Goal: Information Seeking & Learning: Find specific fact

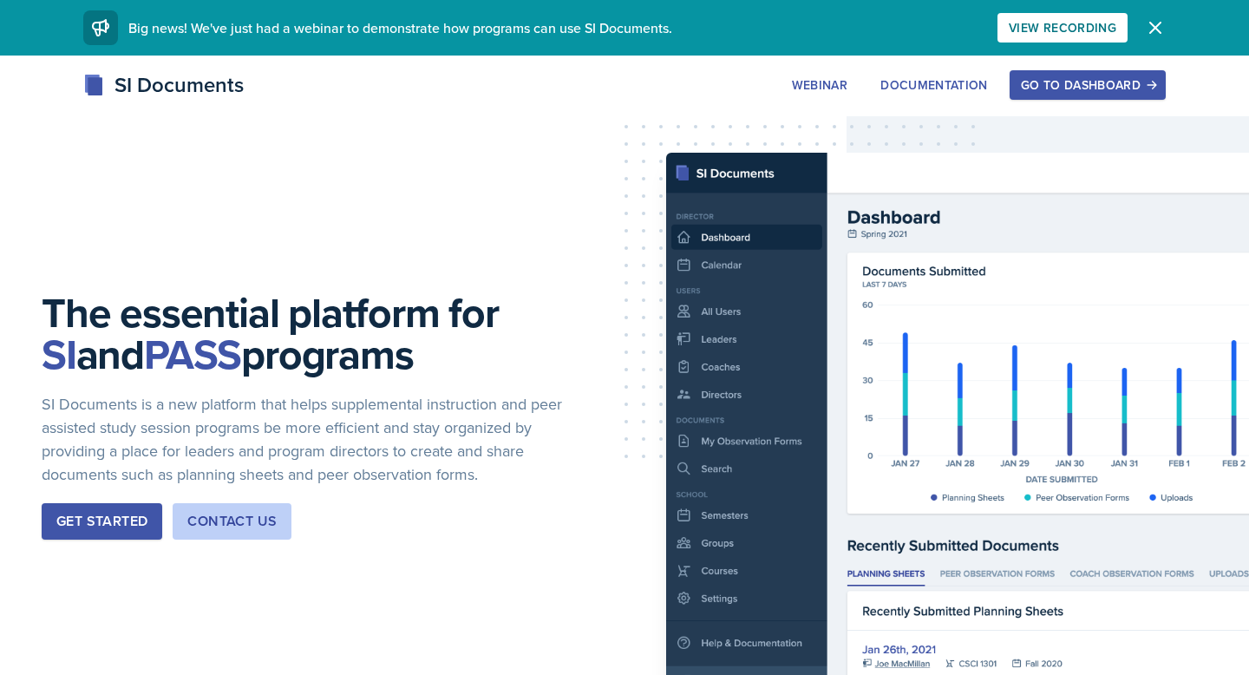
click at [1080, 92] on div "Go to Dashboard" at bounding box center [1088, 85] width 134 height 14
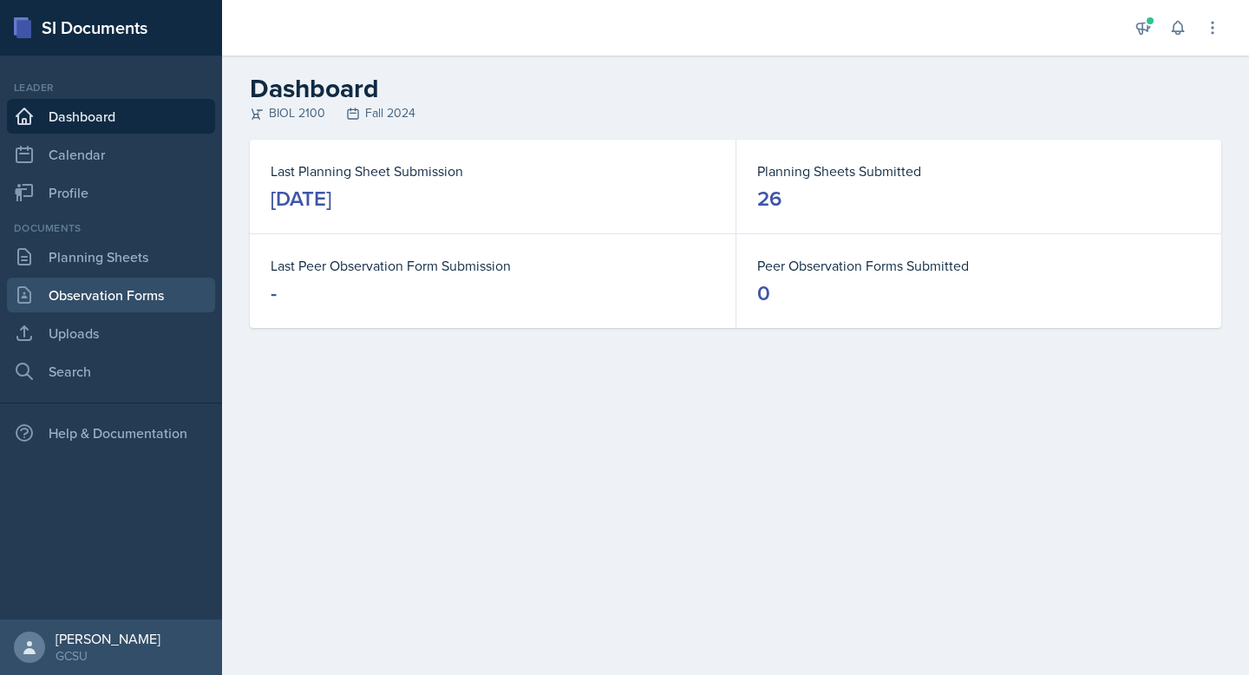
click at [55, 290] on link "Observation Forms" at bounding box center [111, 294] width 208 height 35
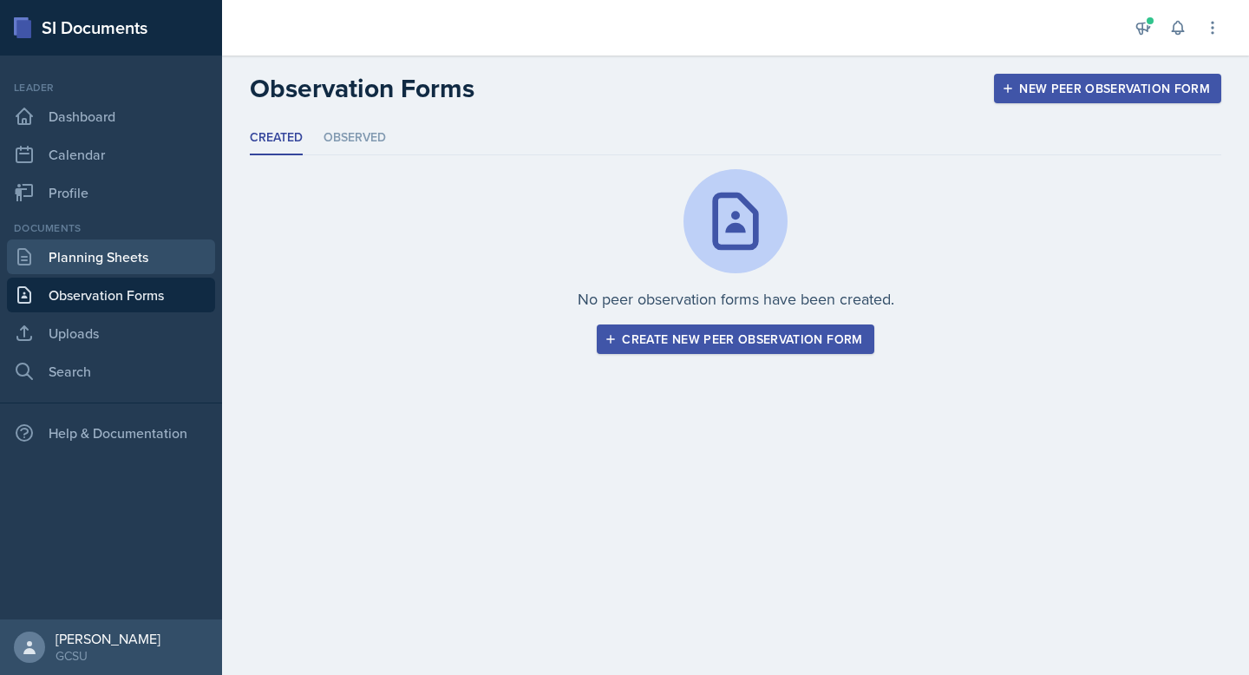
click at [61, 271] on link "Planning Sheets" at bounding box center [111, 256] width 208 height 35
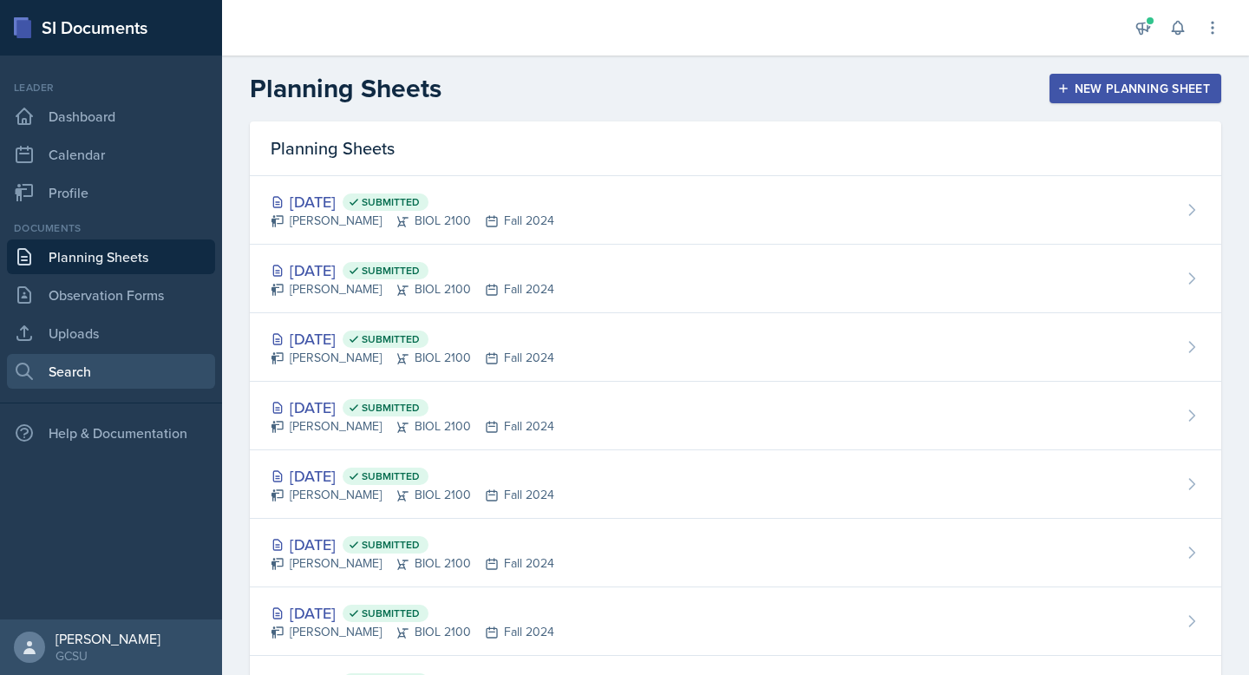
click at [111, 373] on link "Search" at bounding box center [111, 371] width 208 height 35
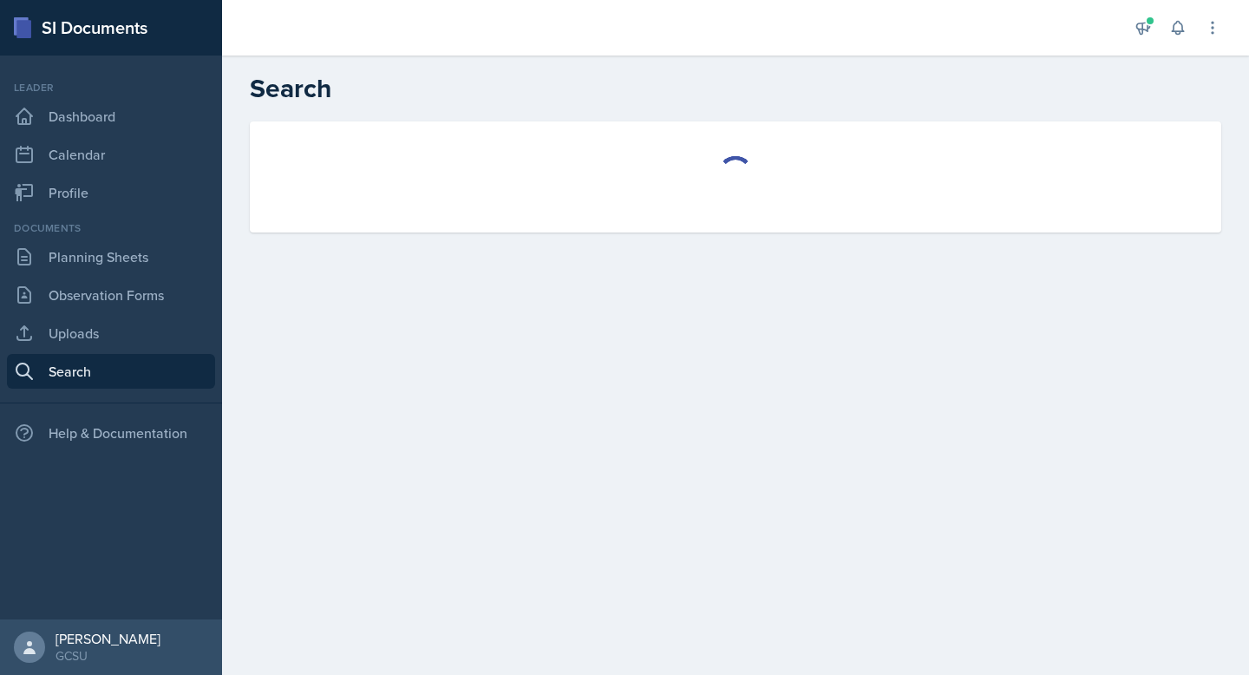
select select "all"
select select "1"
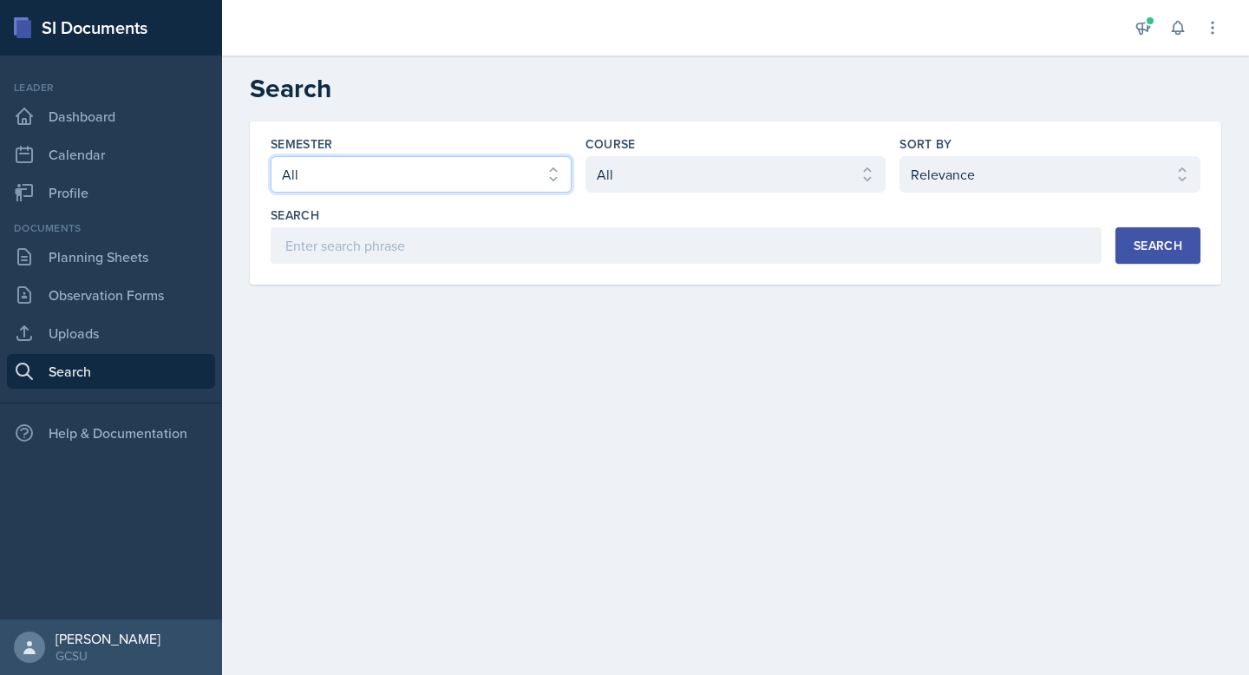
click at [471, 182] on select "Select semester All Fall 2025 Spring 2025 Fall 2024 Spring 2024 Fall 2023 Sprin…" at bounding box center [421, 174] width 301 height 36
select select "986fdc3e-2246-4ffd-9cb8-78666de4ebed"
click at [271, 156] on select "Select semester All Fall 2025 Spring 2025 Fall 2024 Spring 2024 Fall 2023 Sprin…" at bounding box center [421, 174] width 301 height 36
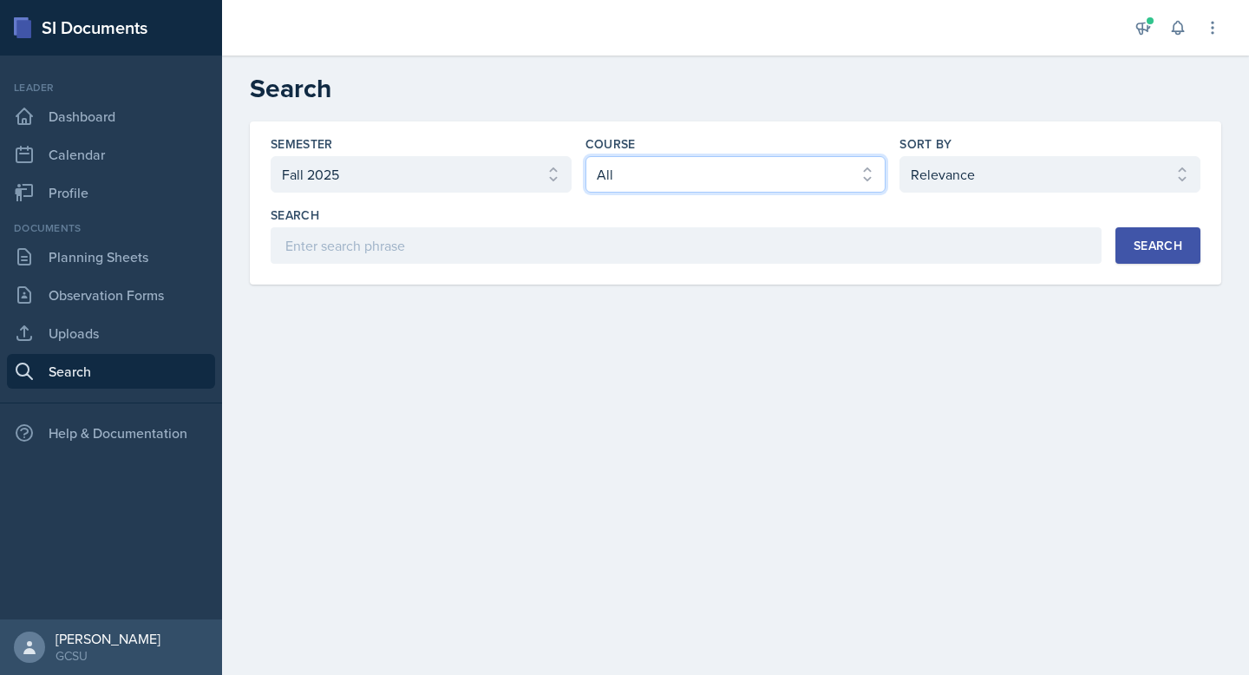
click at [614, 176] on select "Select course All ACCT 3101 ACCT 3102 ASTR 1000 BIOL 1100 BIOL 1107 BIOL 1108 B…" at bounding box center [735, 174] width 301 height 36
click at [585, 156] on select "Select course All ACCT 3101 ACCT 3102 ASTR 1000 BIOL 1100 BIOL 1107 BIOL 1108 B…" at bounding box center [735, 174] width 301 height 36
click at [1124, 238] on button "Search" at bounding box center [1157, 245] width 85 height 36
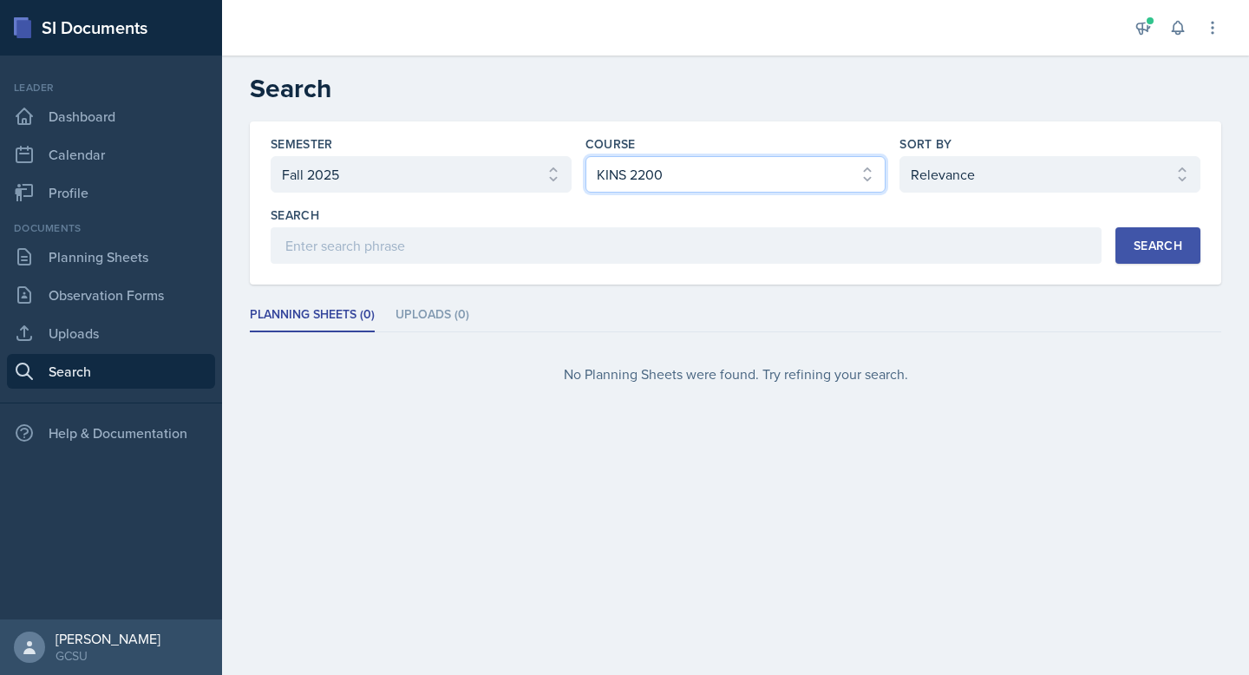
click at [665, 161] on select "Select course All ACCT 3101 ACCT 3102 ASTR 1000 BIOL 1100 BIOL 1107 BIOL 1108 B…" at bounding box center [735, 174] width 301 height 36
click at [585, 156] on select "Select course All ACCT 3101 ACCT 3102 ASTR 1000 BIOL 1100 BIOL 1107 BIOL 1108 B…" at bounding box center [735, 174] width 301 height 36
click at [1158, 238] on div "Search" at bounding box center [1157, 245] width 49 height 14
click at [804, 174] on select "Select course All ACCT 3101 ACCT 3102 ASTR 1000 BIOL 1100 BIOL 1107 BIOL 1108 B…" at bounding box center [735, 174] width 301 height 36
select select "7a695270-f427-49ef-a461-b641b969aa63"
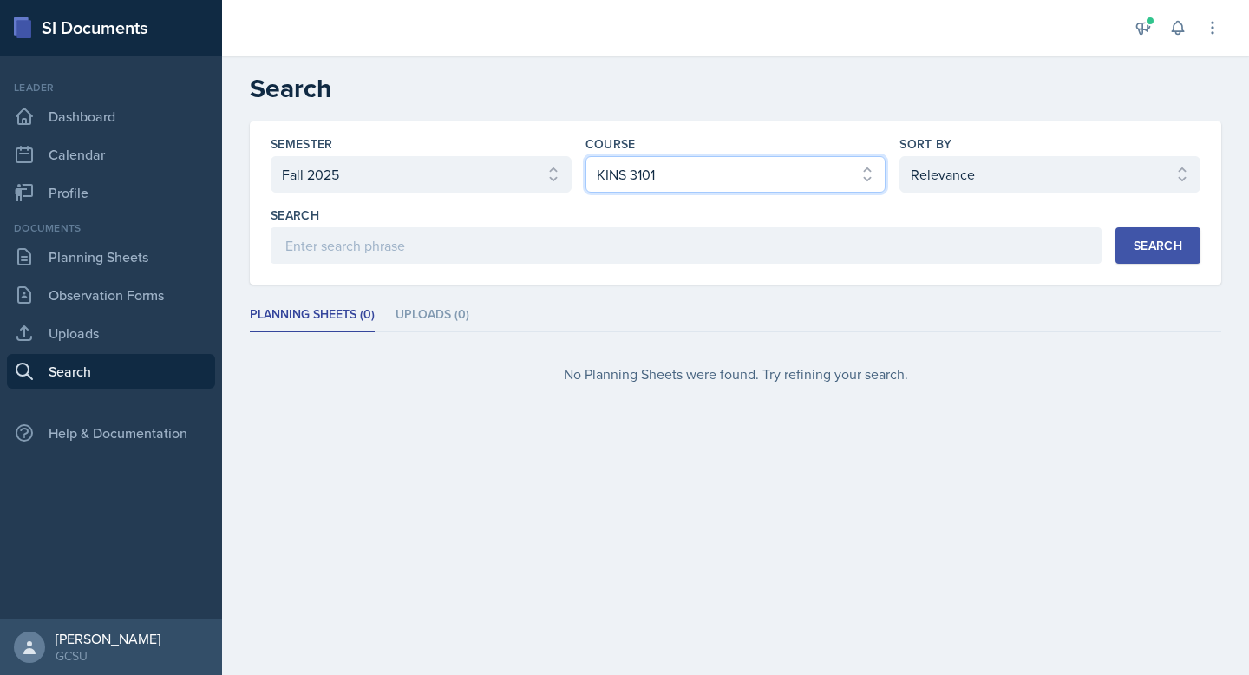
click at [585, 156] on select "Select course All ACCT 3101 ACCT 3102 ASTR 1000 BIOL 1100 BIOL 1107 BIOL 1108 B…" at bounding box center [735, 174] width 301 height 36
click at [1184, 254] on button "Search" at bounding box center [1157, 245] width 85 height 36
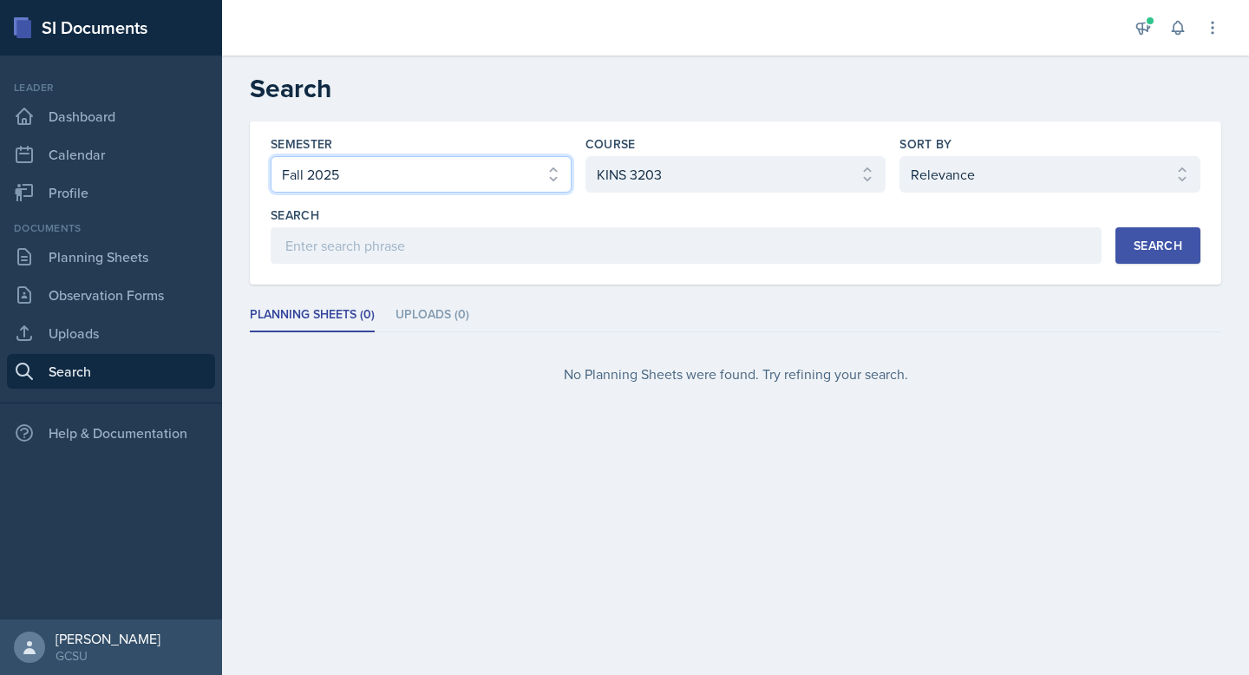
click at [525, 179] on select "Select semester All Fall 2025 Spring 2025 Fall 2024 Spring 2024 Fall 2023 Sprin…" at bounding box center [421, 174] width 301 height 36
select select "e7b6c66a-987a-4ab3-92d3-5526cc86007b"
click at [271, 156] on select "Select semester All Fall 2025 Spring 2025 Fall 2024 Spring 2024 Fall 2023 Sprin…" at bounding box center [421, 174] width 301 height 36
click at [648, 168] on select "Select course All ACCT 3101 ACCT 3102 ASTR 1000 BIOL 1100 BIOL 1107 BIOL 1108 B…" at bounding box center [735, 174] width 301 height 36
select select "0962fe08-ee06-47f9-81f7-2fff629c3db1"
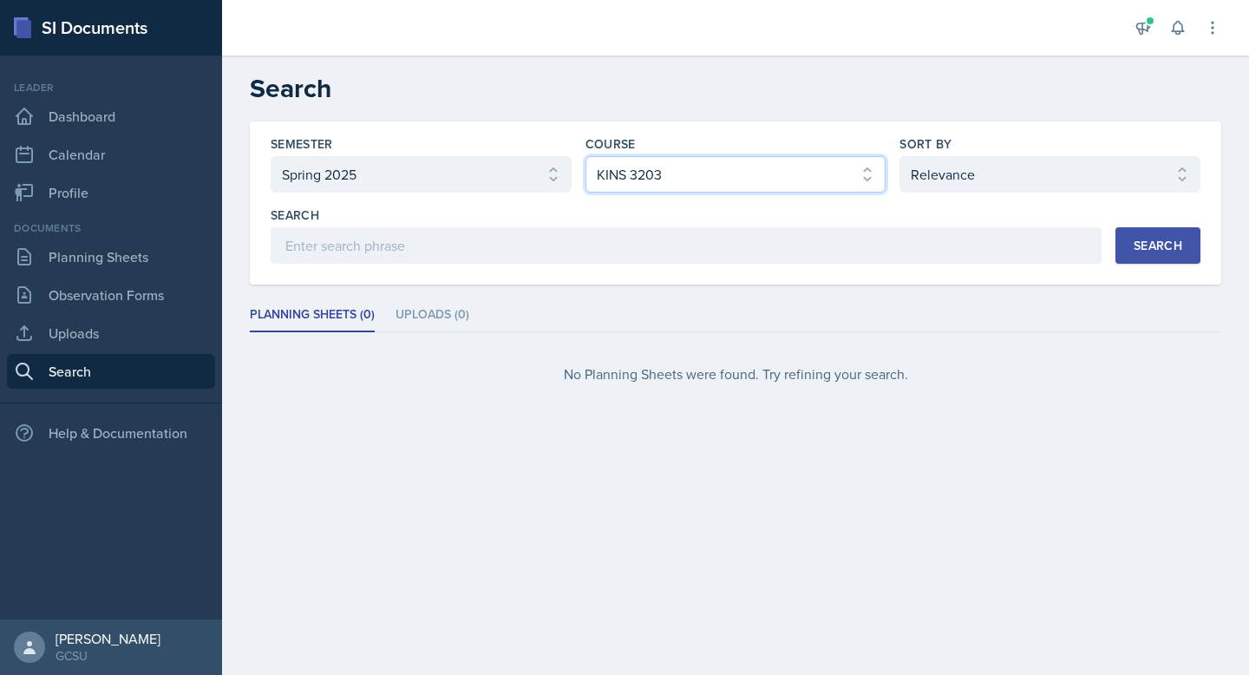
click at [585, 156] on select "Select course All ACCT 3101 ACCT 3102 ASTR 1000 BIOL 1100 BIOL 1107 BIOL 1108 B…" at bounding box center [735, 174] width 301 height 36
click at [1180, 252] on div "Search" at bounding box center [1157, 245] width 49 height 14
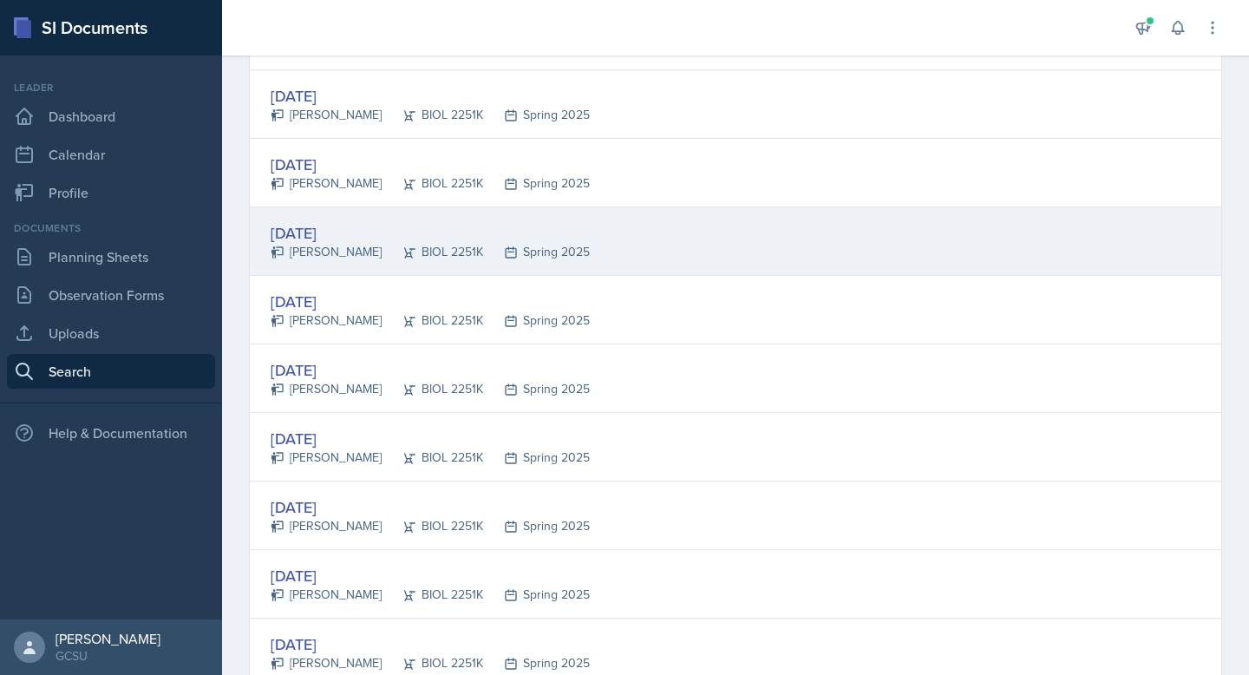
scroll to position [346, 0]
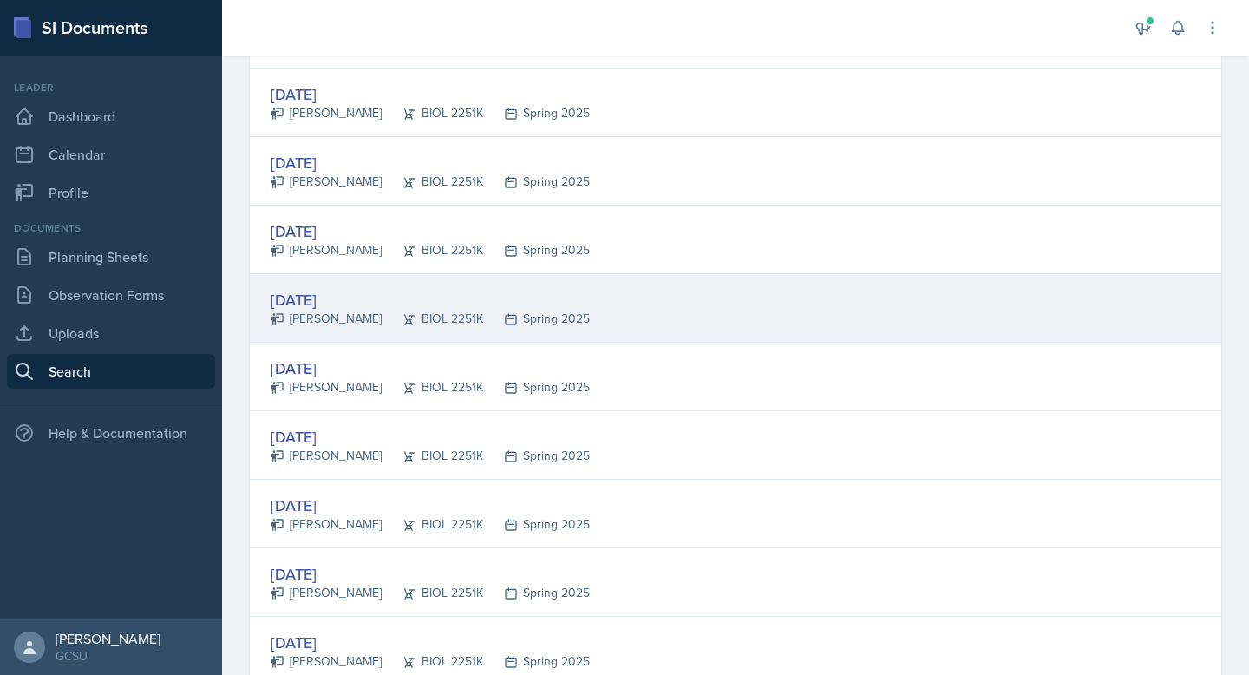
click at [310, 325] on div "[PERSON_NAME]" at bounding box center [326, 319] width 111 height 18
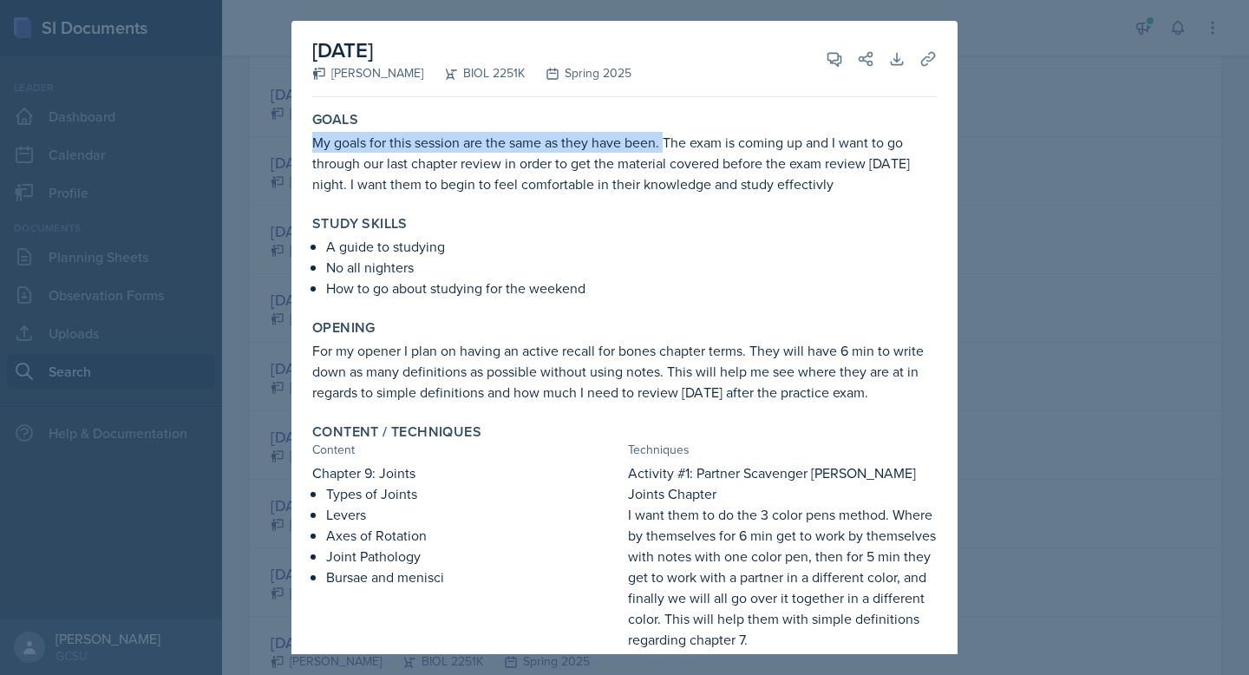
drag, startPoint x: 316, startPoint y: 140, endPoint x: 664, endPoint y: 140, distance: 348.6
click at [666, 140] on p "My goals for this session are the same as they have been. The exam is coming up…" at bounding box center [624, 163] width 624 height 62
click at [763, 232] on div "Study Skills" at bounding box center [624, 223] width 624 height 17
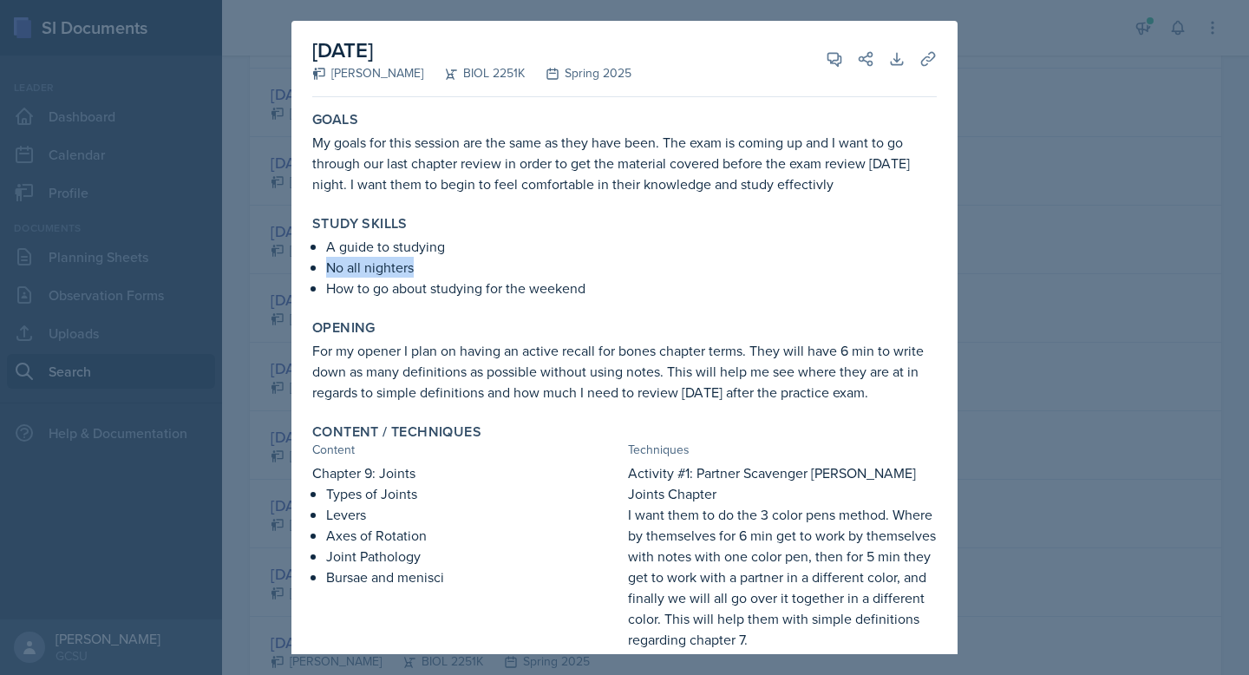
drag, startPoint x: 320, startPoint y: 275, endPoint x: 423, endPoint y: 265, distance: 103.6
click at [423, 265] on div "A guide to studying No all nighters How to go about studying for the weekend" at bounding box center [624, 267] width 624 height 62
click at [460, 300] on div "Study Skills A guide to studying No all nighters How to go about studying for t…" at bounding box center [624, 256] width 638 height 97
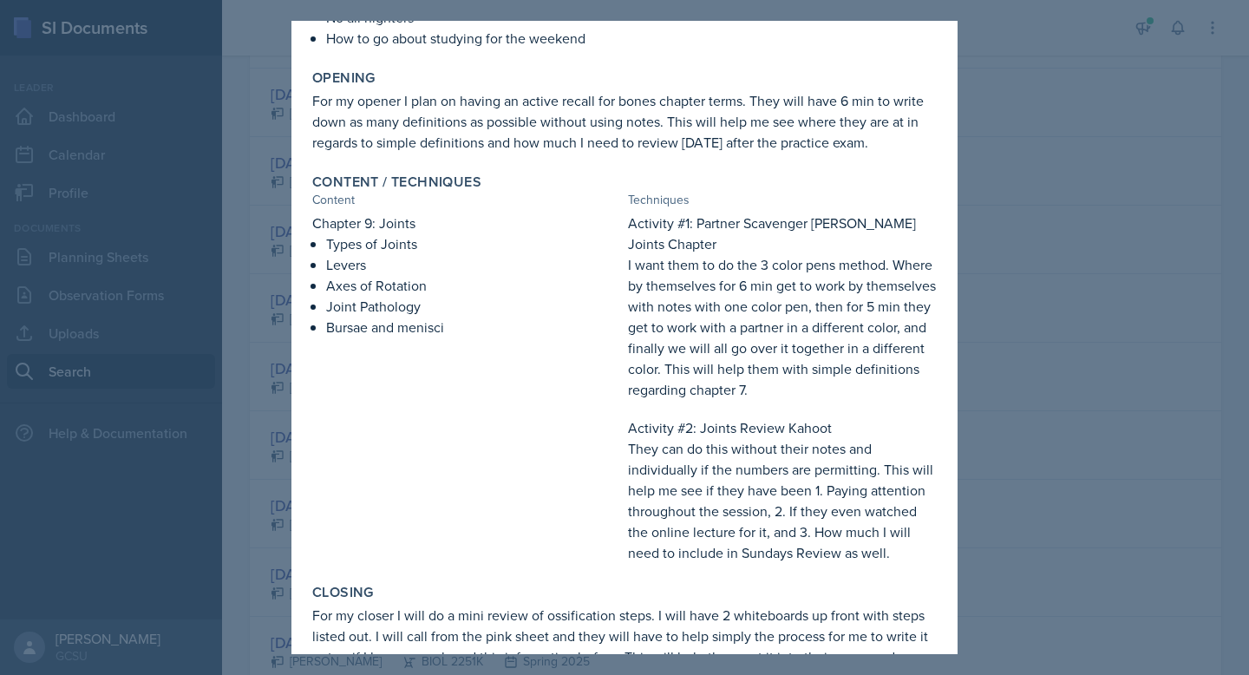
scroll to position [332, 0]
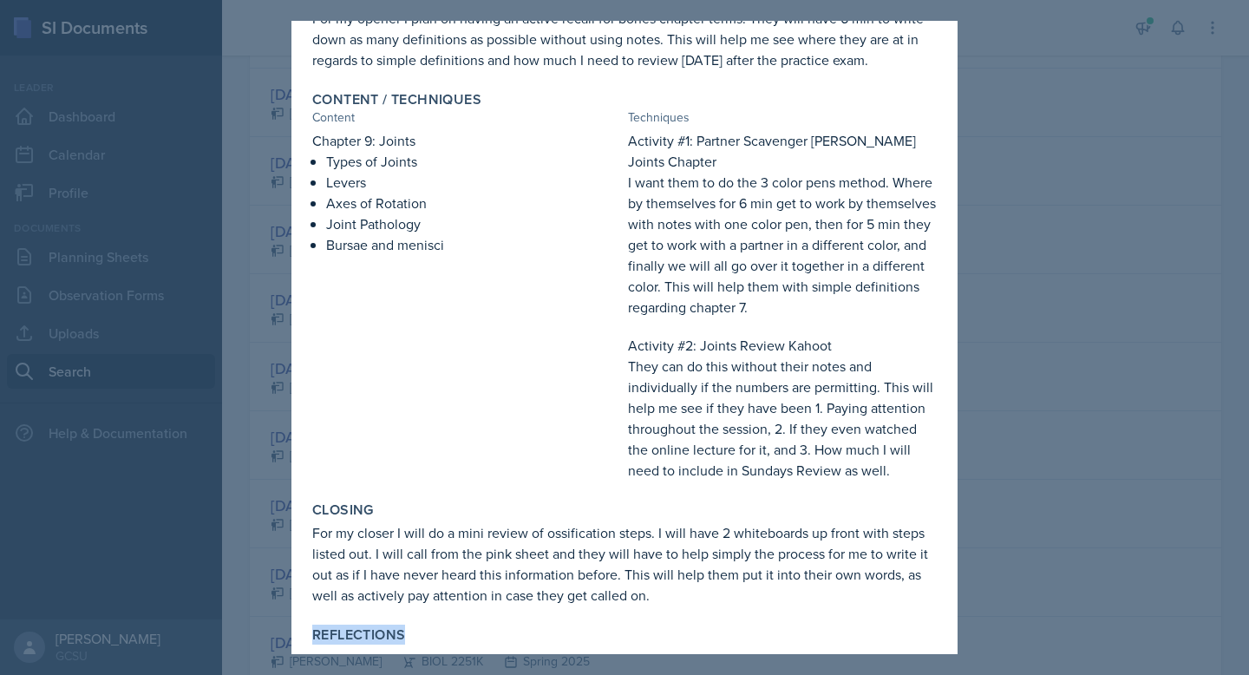
drag, startPoint x: 407, startPoint y: 618, endPoint x: 307, endPoint y: 617, distance: 99.7
click at [307, 619] on div "Reflections" at bounding box center [624, 636] width 638 height 35
click at [1198, 375] on div at bounding box center [624, 337] width 1249 height 675
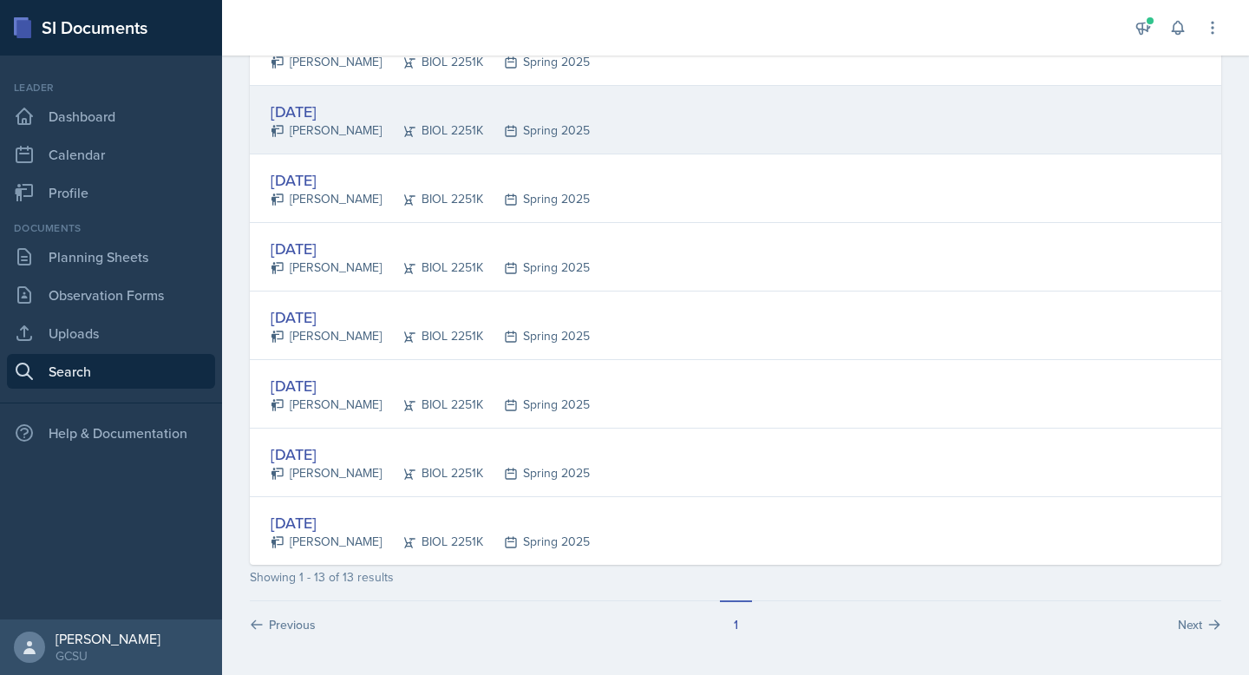
scroll to position [0, 0]
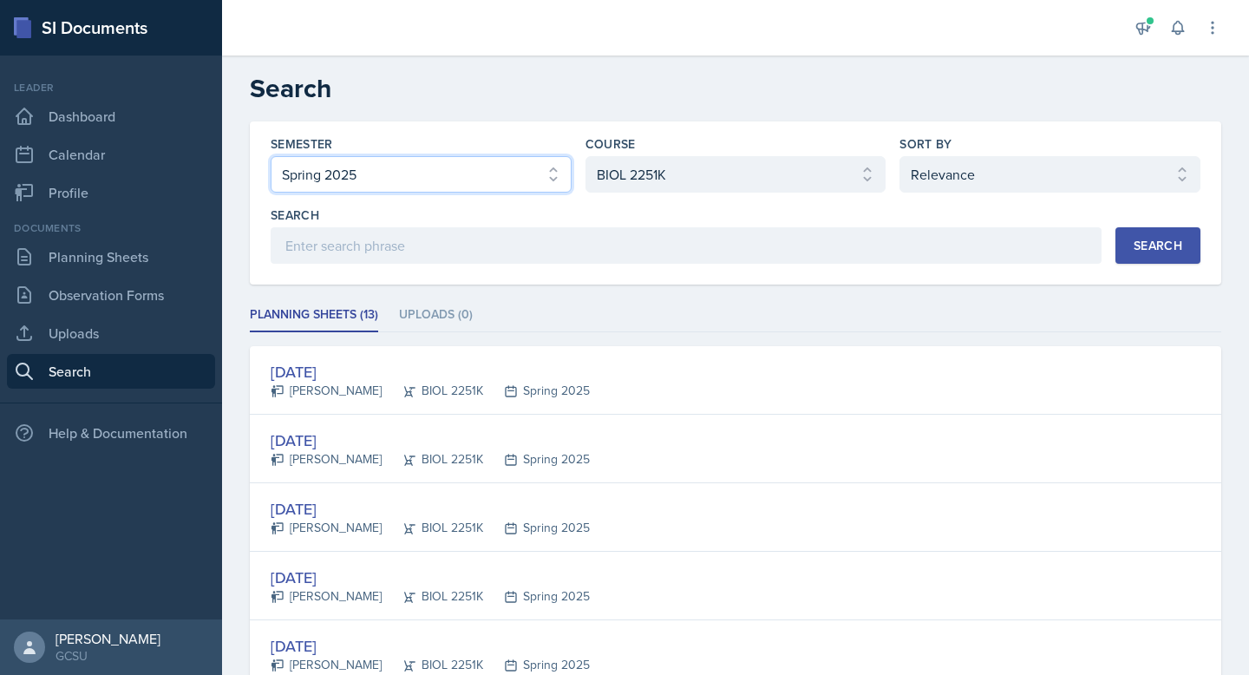
click at [454, 190] on select "Select semester All Fall 2025 Spring 2025 Fall 2024 Spring 2024 Fall 2023 Sprin…" at bounding box center [421, 174] width 301 height 36
select select "838c426c-7ba8-4b05-94c8-22f19dd4c5cc"
click at [271, 156] on select "Select semester All Fall 2025 Spring 2025 Fall 2024 Spring 2024 Fall 2023 Sprin…" at bounding box center [421, 174] width 301 height 36
click at [643, 180] on select "Select course All ACCT 3101 ACCT 3102 ASTR 1000 BIOL 1100 BIOL 1107 BIOL 1108 B…" at bounding box center [735, 174] width 301 height 36
click at [585, 156] on select "Select course All ACCT 3101 ACCT 3102 ASTR 1000 BIOL 1100 BIOL 1107 BIOL 1108 B…" at bounding box center [735, 174] width 301 height 36
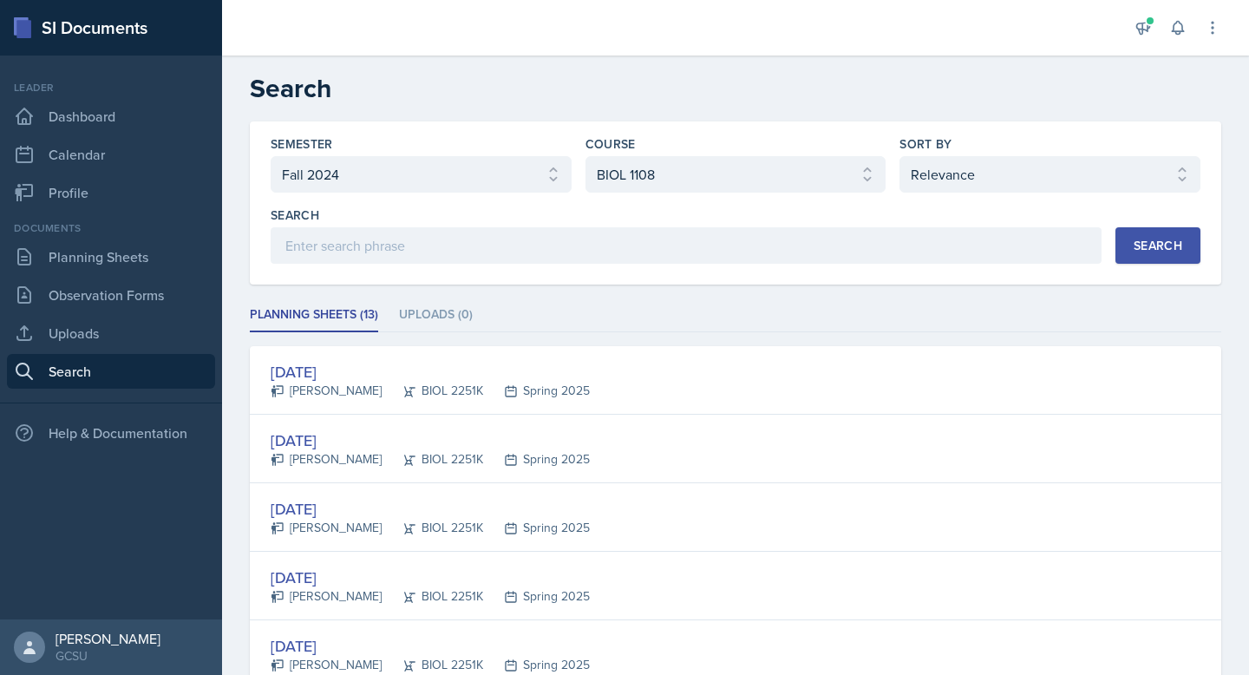
click at [1162, 250] on div "Search" at bounding box center [1157, 245] width 49 height 14
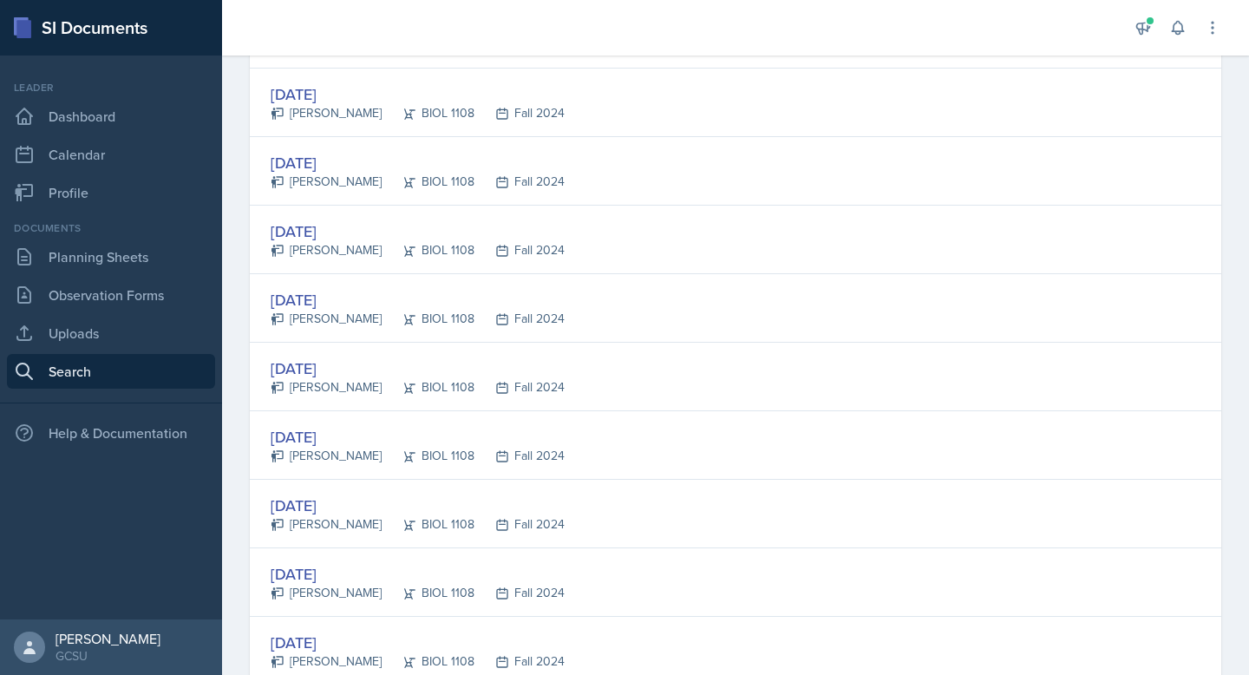
scroll to position [832, 0]
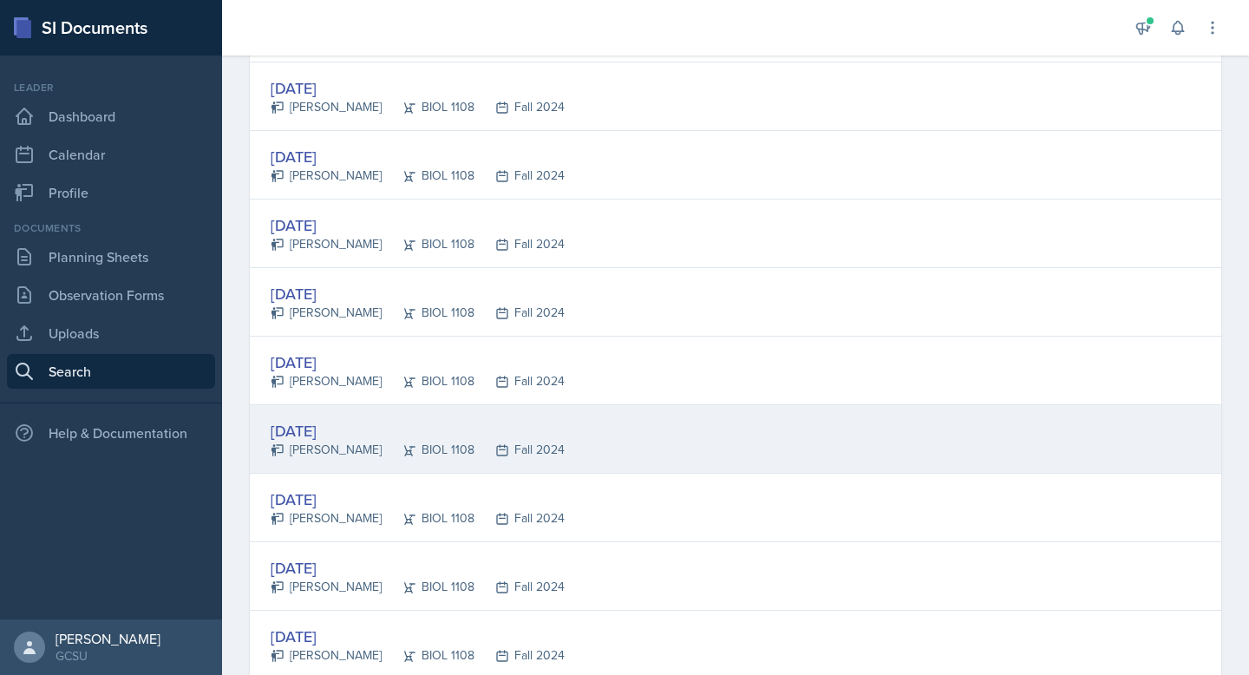
click at [347, 421] on div "[DATE]" at bounding box center [418, 430] width 294 height 23
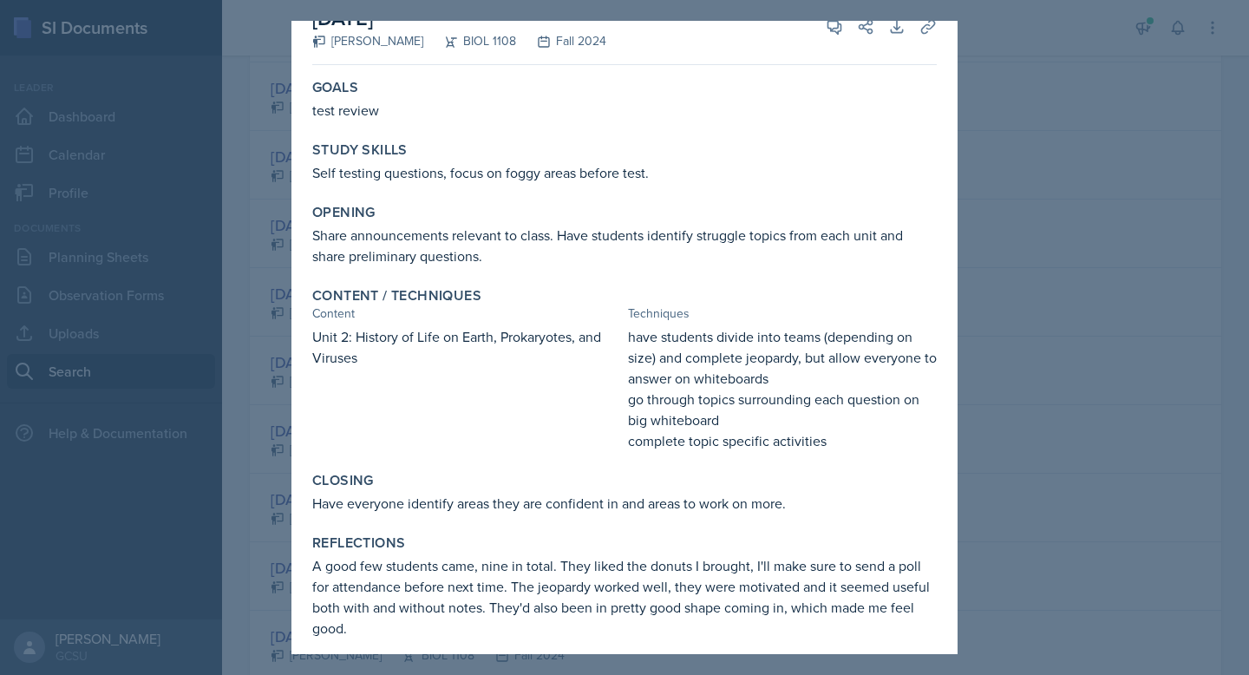
scroll to position [44, 0]
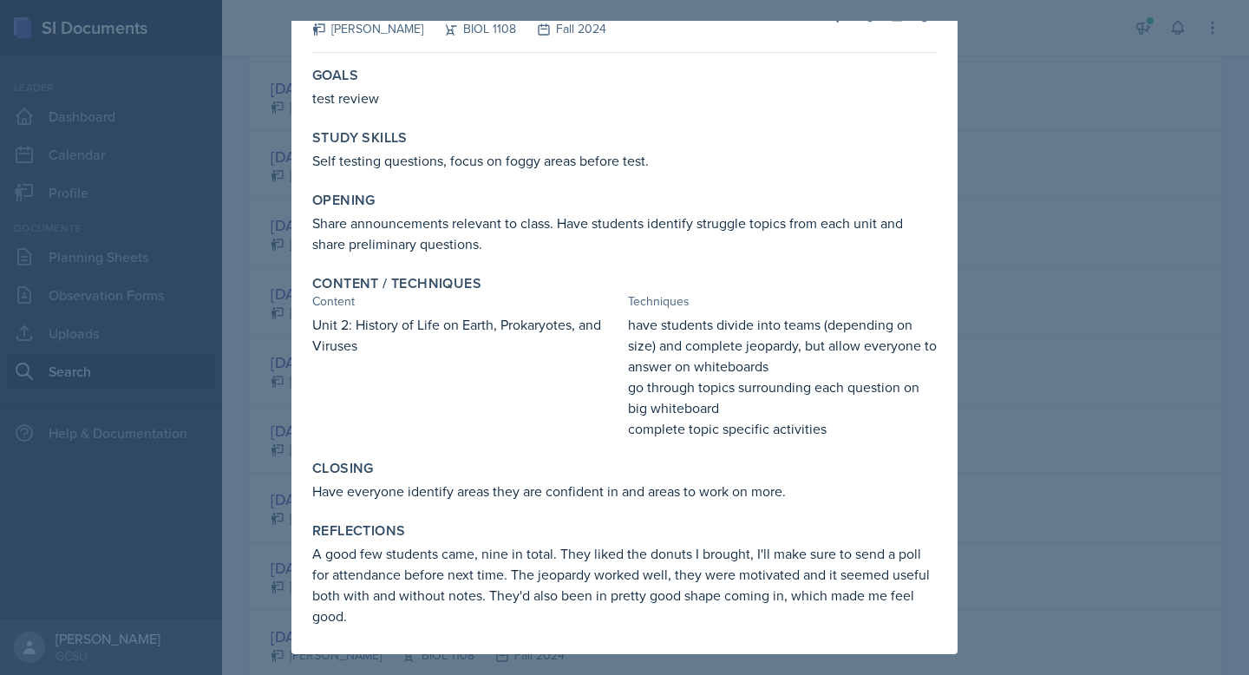
click at [1108, 399] on div at bounding box center [624, 337] width 1249 height 675
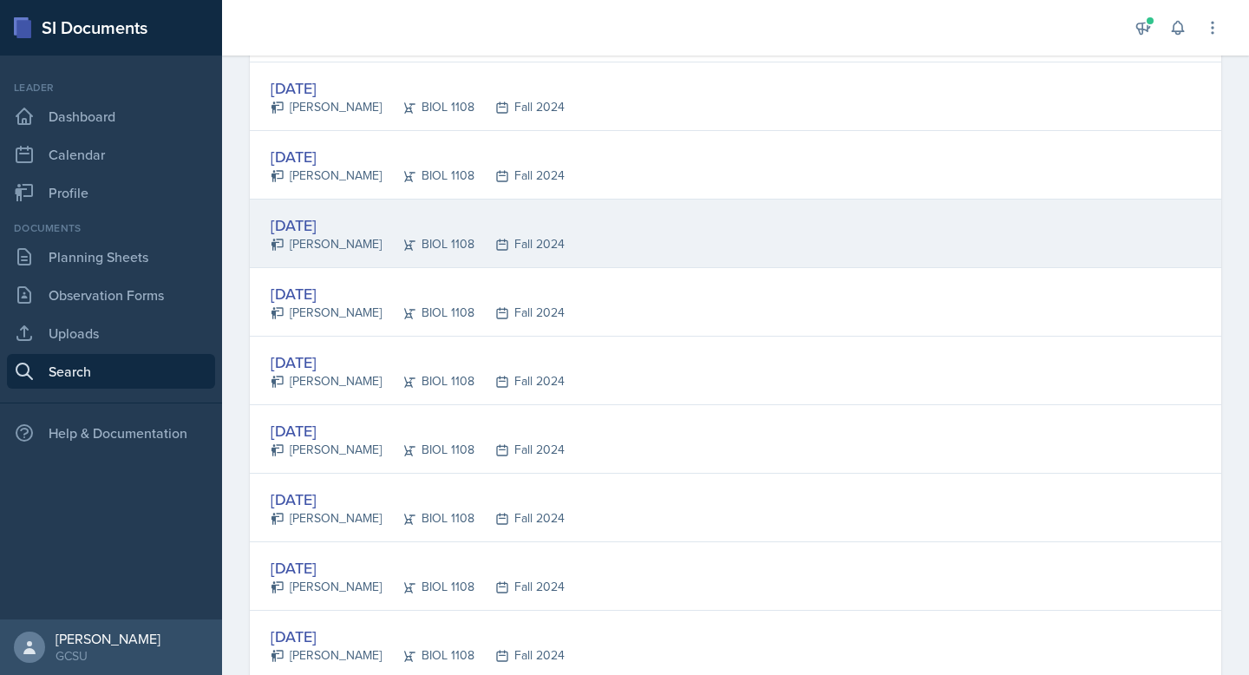
click at [603, 242] on div "[DATE] [PERSON_NAME] BIOL 1108 Fall 2024" at bounding box center [735, 233] width 971 height 69
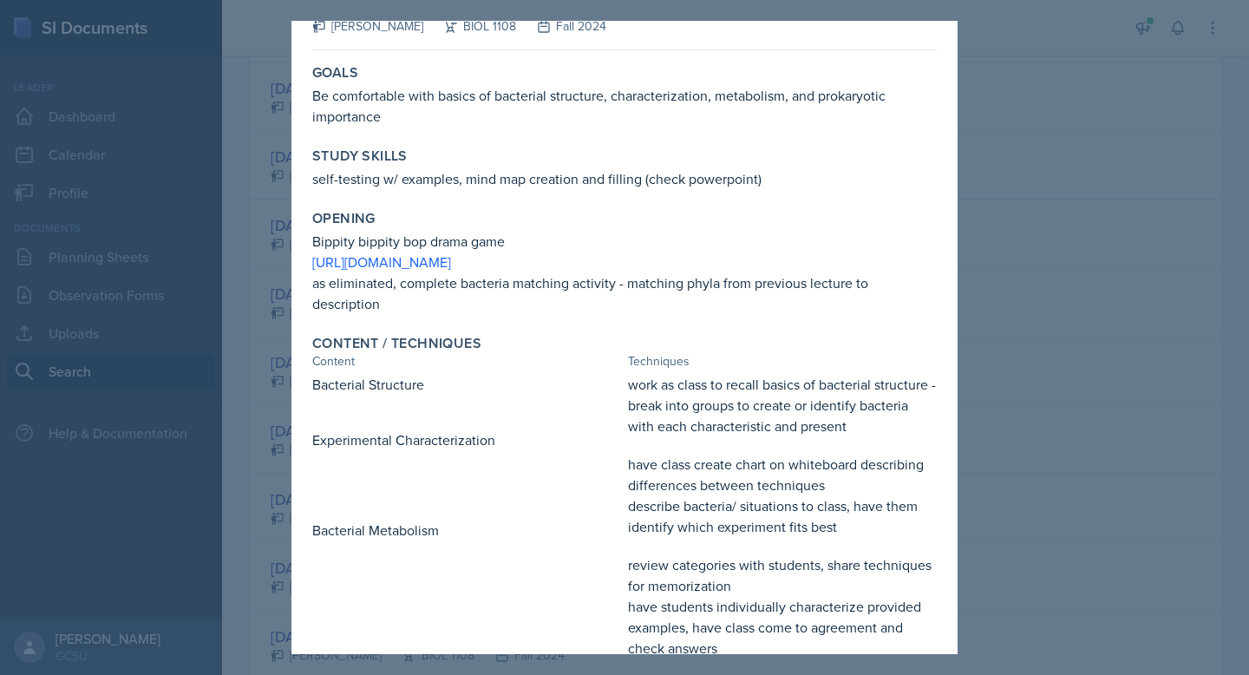
scroll to position [0, 0]
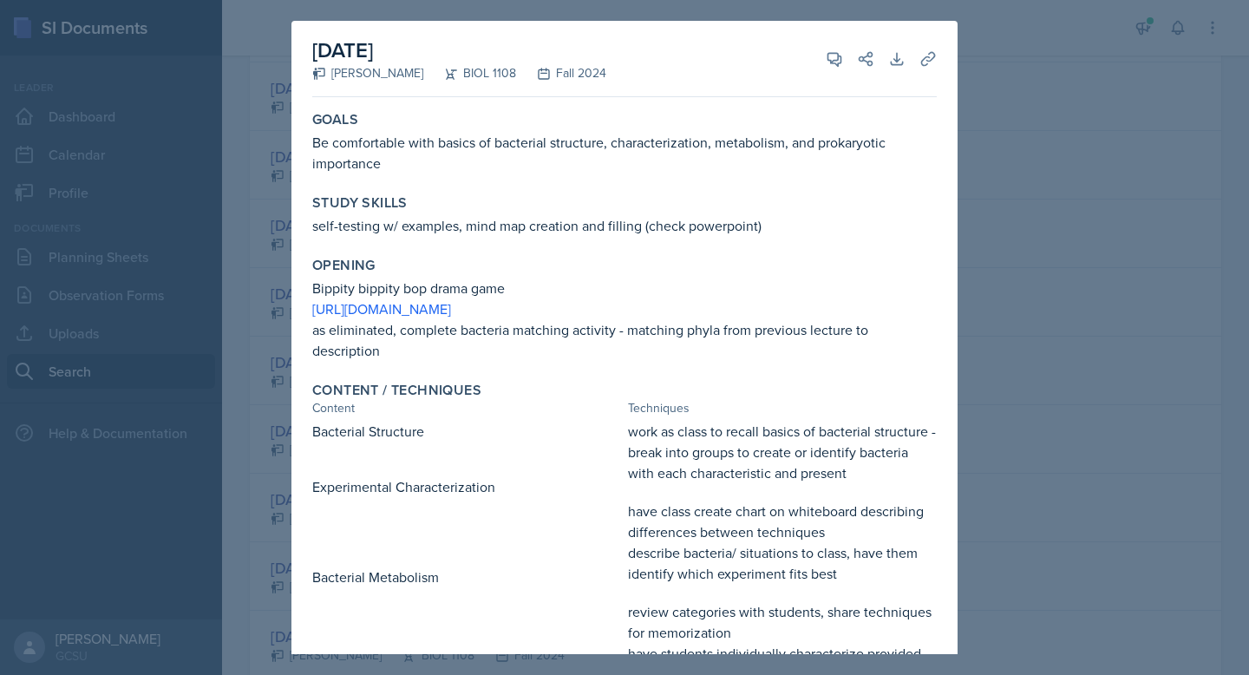
click at [1044, 345] on div at bounding box center [624, 337] width 1249 height 675
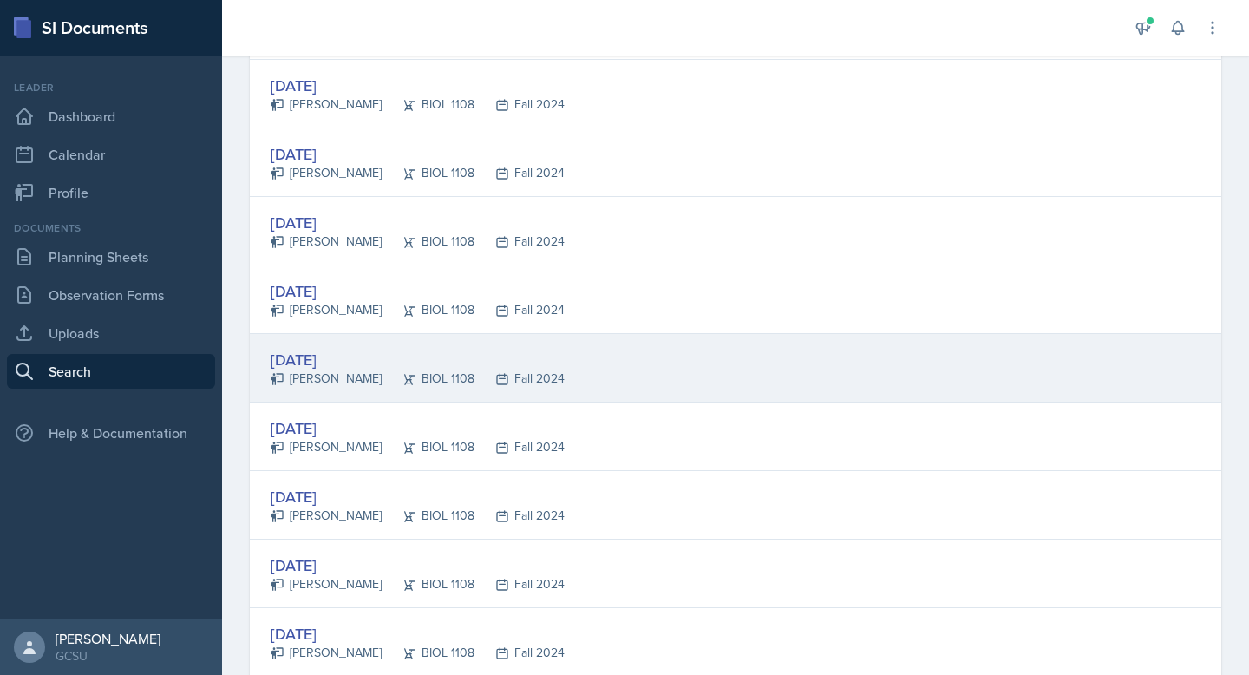
scroll to position [747, 0]
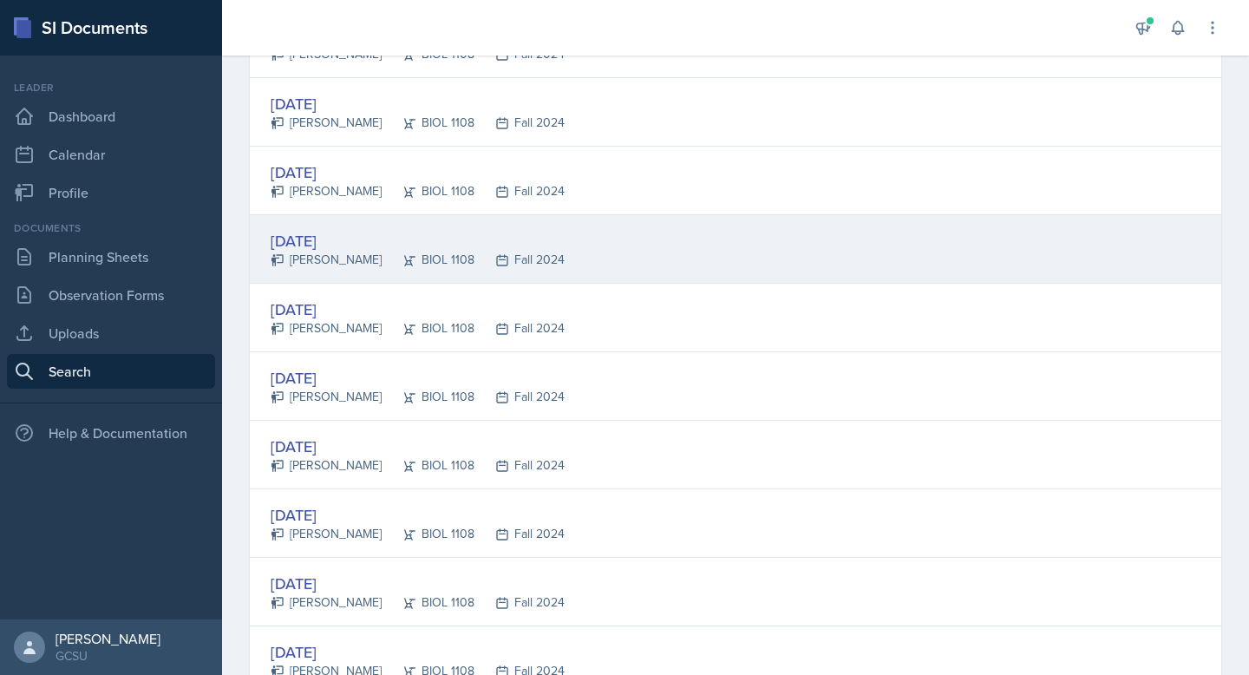
click at [582, 259] on div "[DATE] [PERSON_NAME] BIOL 1108 Fall 2024" at bounding box center [735, 249] width 971 height 69
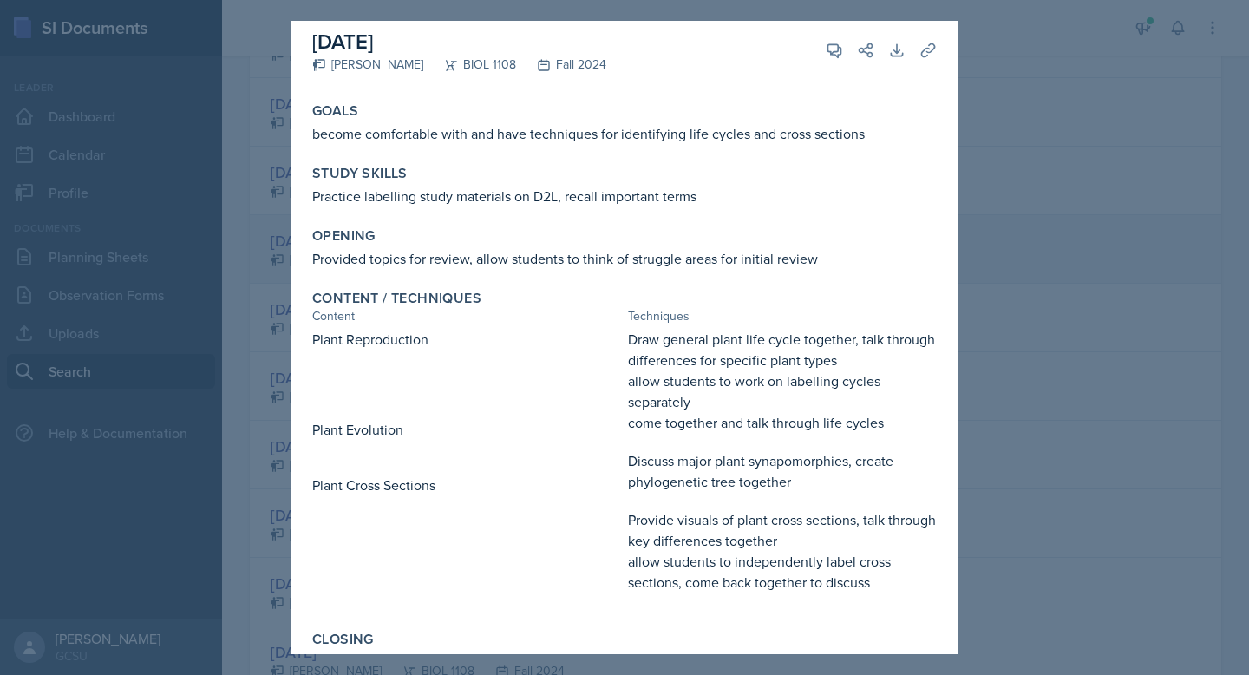
scroll to position [0, 0]
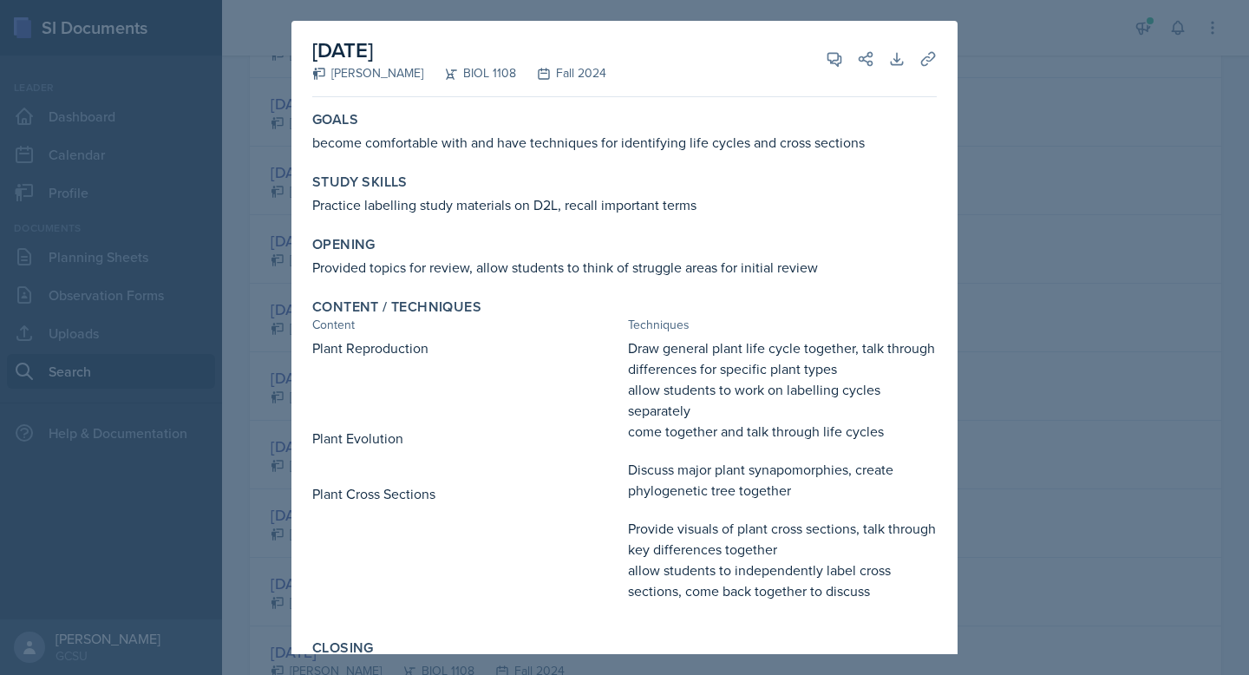
click at [1110, 323] on div at bounding box center [624, 337] width 1249 height 675
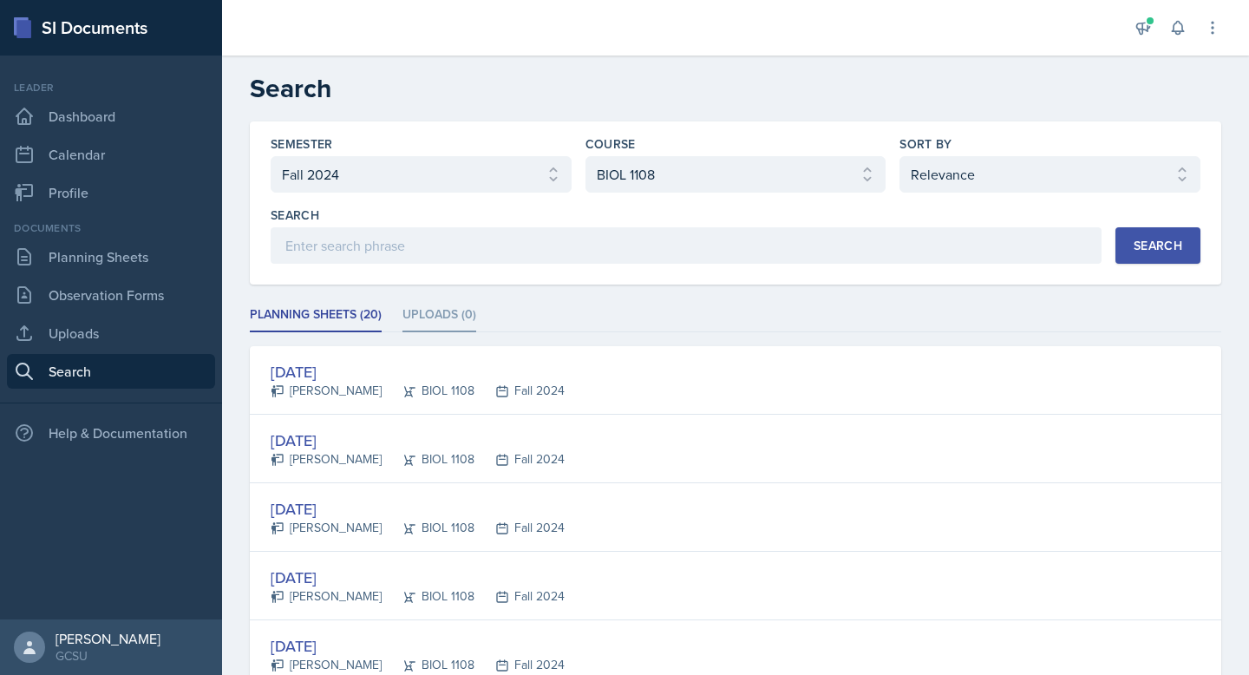
click at [441, 308] on li "Uploads (0)" at bounding box center [439, 315] width 74 height 34
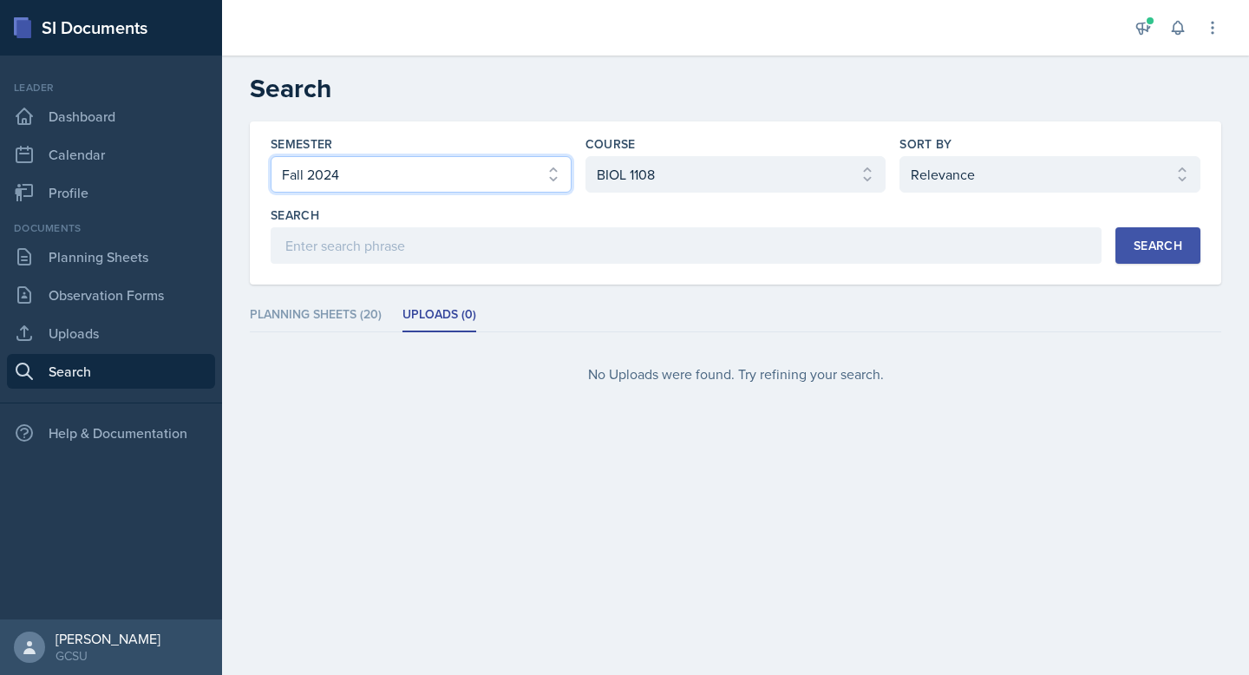
click at [361, 192] on select "Select semester All Fall 2025 Spring 2025 Fall 2024 Spring 2024 Fall 2023 Sprin…" at bounding box center [421, 174] width 301 height 36
click at [271, 156] on select "Select semester All Fall 2025 Spring 2025 Fall 2024 Spring 2024 Fall 2023 Sprin…" at bounding box center [421, 174] width 301 height 36
click at [667, 183] on select "Select course All ACCT 3101 ACCT 3102 ASTR 1000 BIOL 1100 BIOL 1107 BIOL 1108 B…" at bounding box center [735, 174] width 301 height 36
select select "5687ebe7-0029-4f91-85b7-4eb85b843e3b"
click at [585, 156] on select "Select course All ACCT 3101 ACCT 3102 ASTR 1000 BIOL 1100 BIOL 1107 BIOL 1108 B…" at bounding box center [735, 174] width 301 height 36
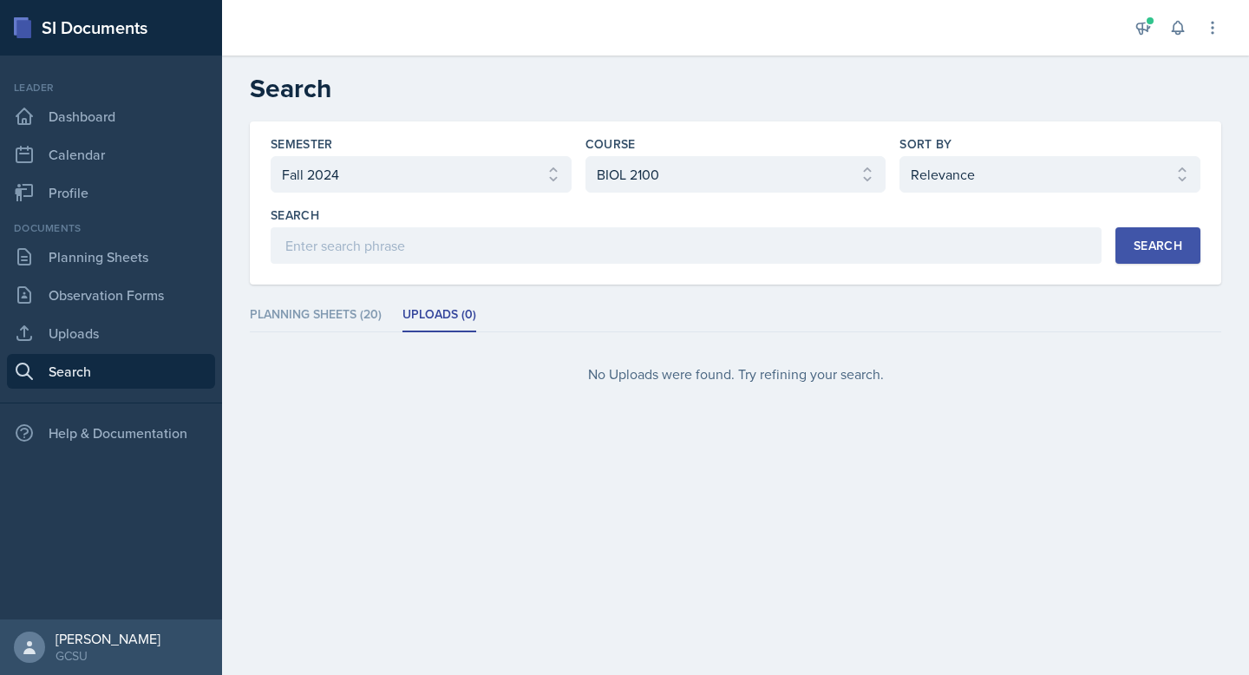
click at [1247, 244] on div "Semester Select semester All Fall 2025 Spring 2025 Fall 2024 Spring 2024 Fall 2…" at bounding box center [735, 282] width 1027 height 322
click at [1181, 240] on div "Search" at bounding box center [1157, 245] width 49 height 14
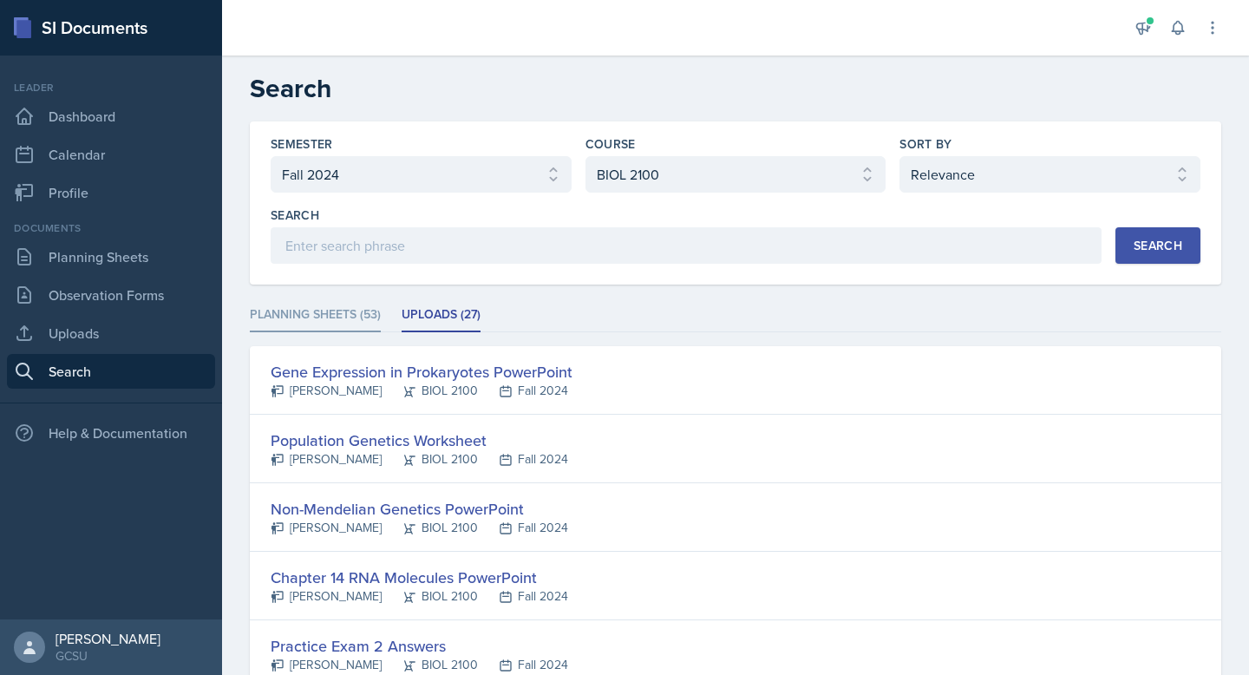
click at [320, 329] on li "Planning Sheets (53)" at bounding box center [315, 315] width 131 height 34
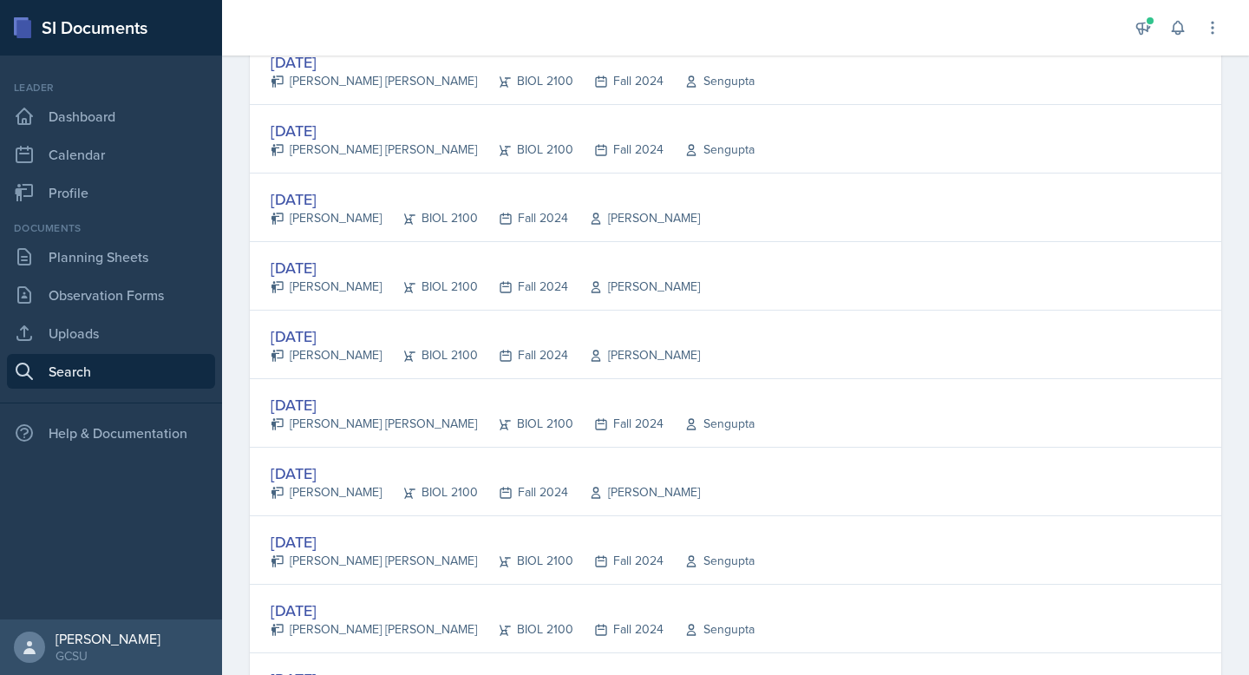
scroll to position [623, 0]
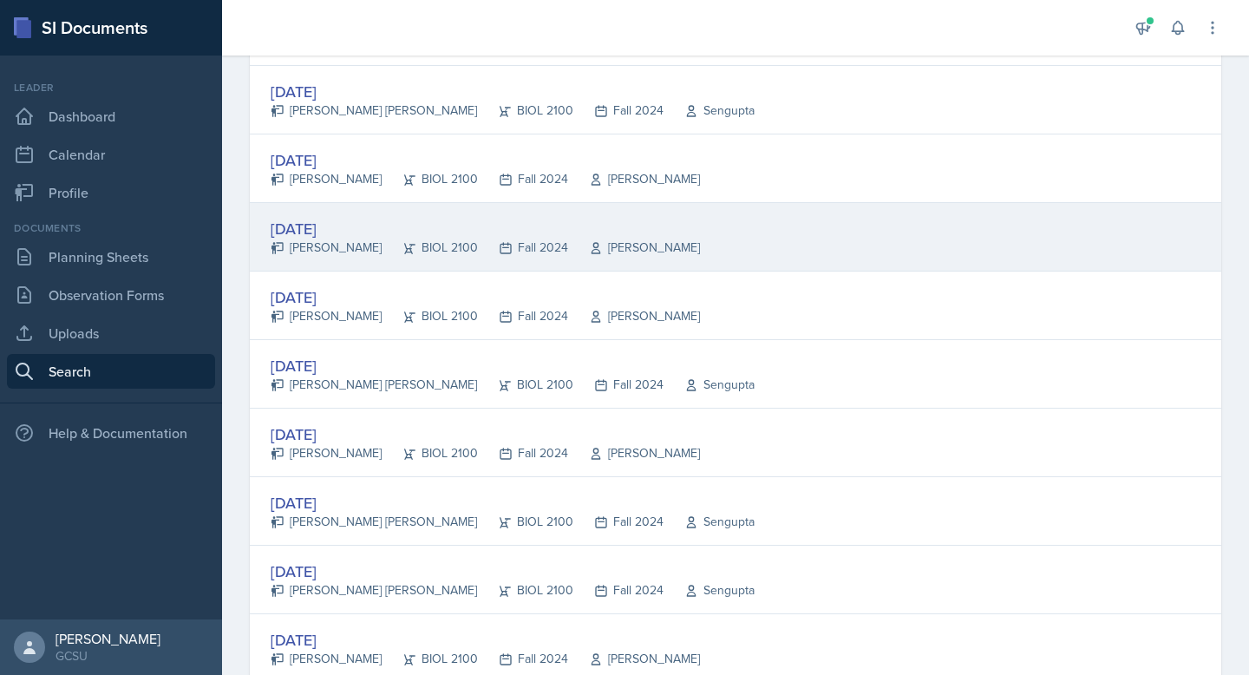
click at [337, 233] on div "[DATE]" at bounding box center [485, 228] width 429 height 23
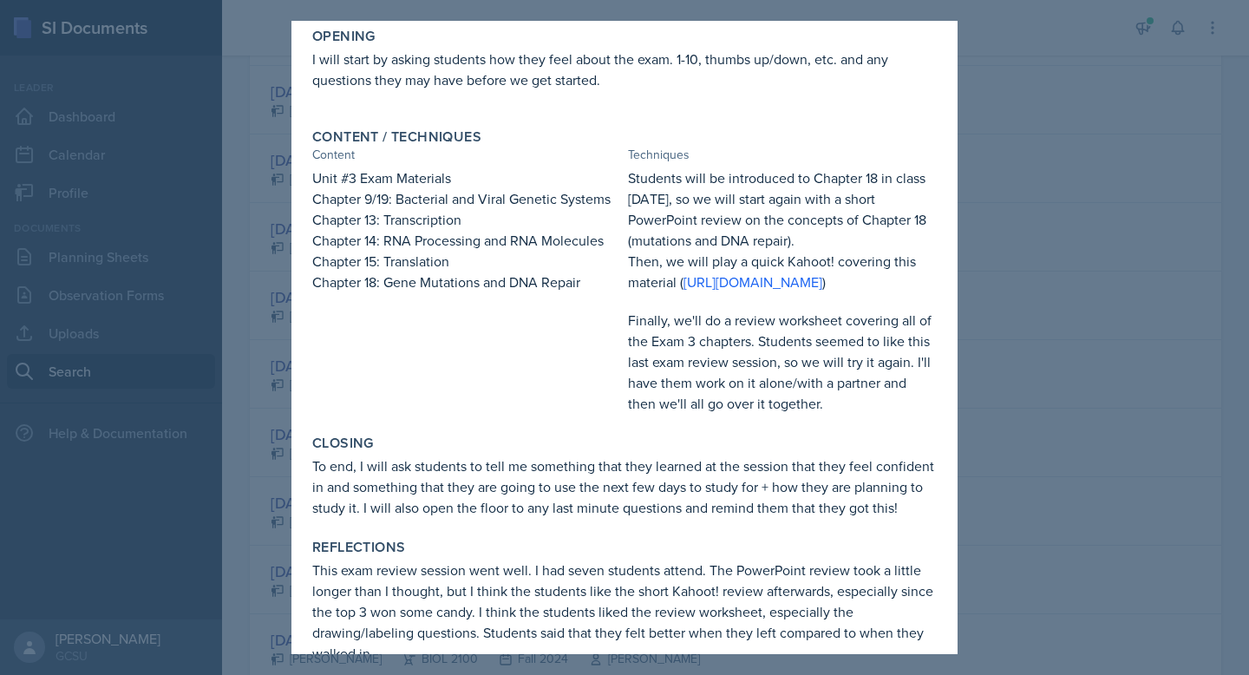
scroll to position [346, 0]
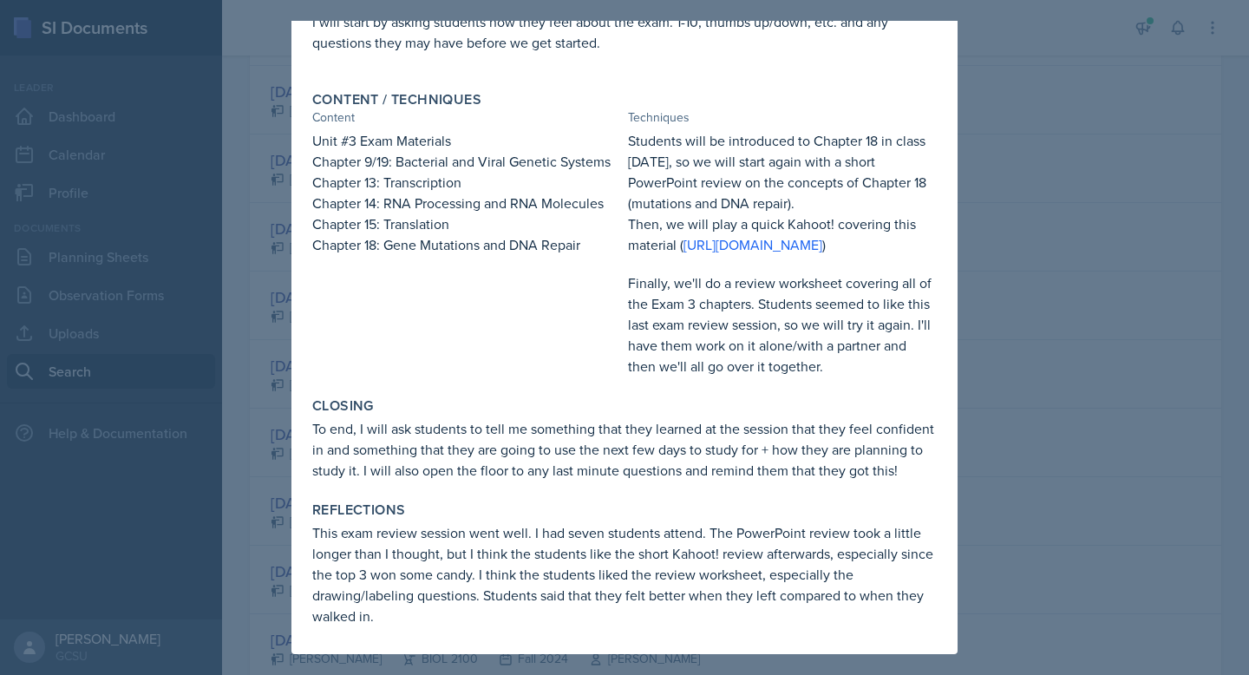
click at [1098, 486] on div at bounding box center [624, 337] width 1249 height 675
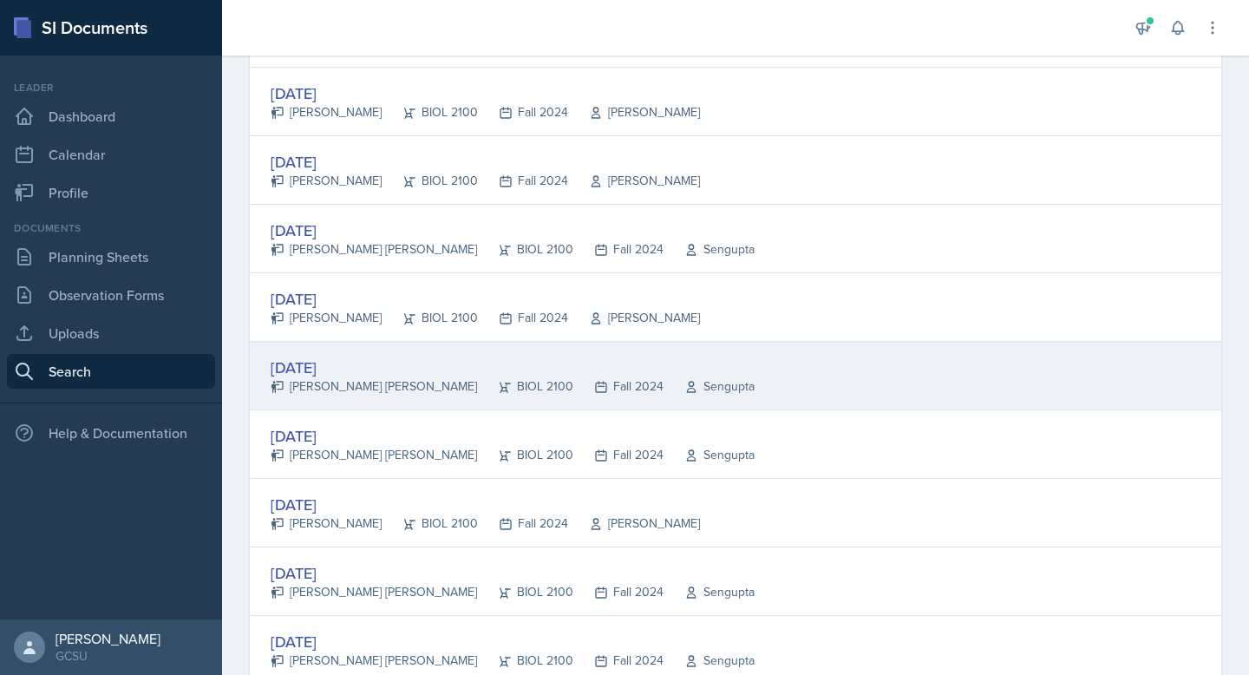
scroll to position [804, 0]
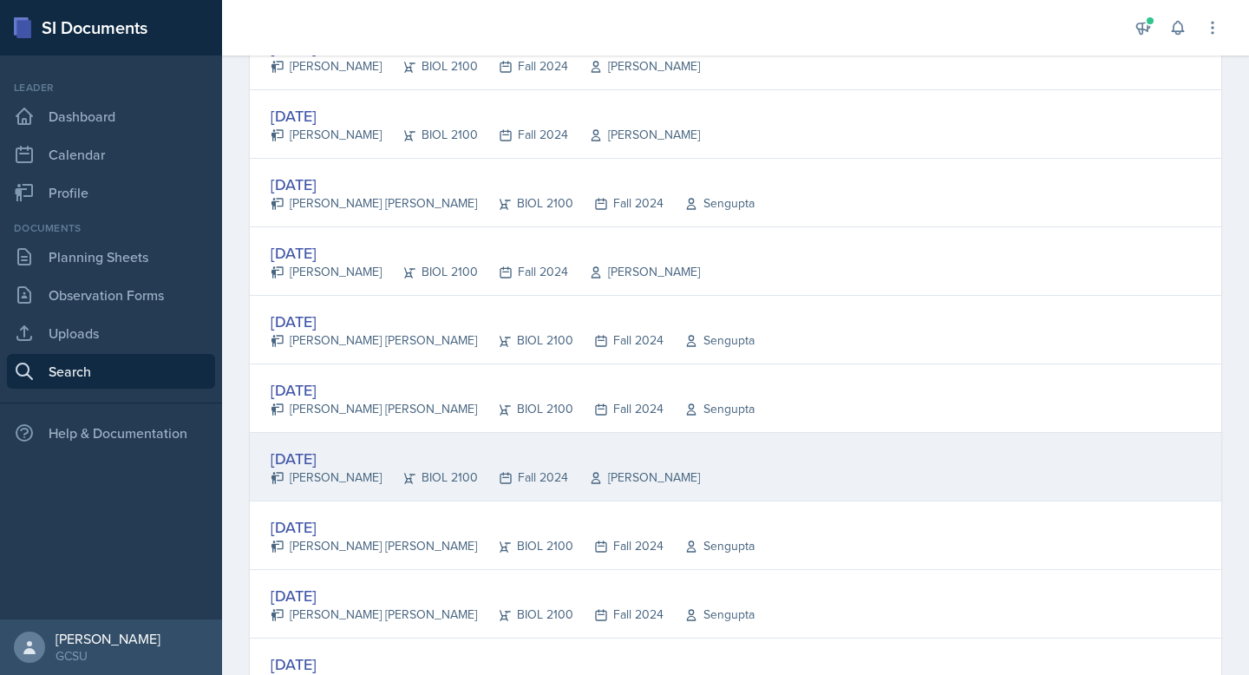
click at [721, 474] on div "[DATE] [PERSON_NAME] BIOL 2100 Fall 2024 [PERSON_NAME]" at bounding box center [735, 467] width 971 height 69
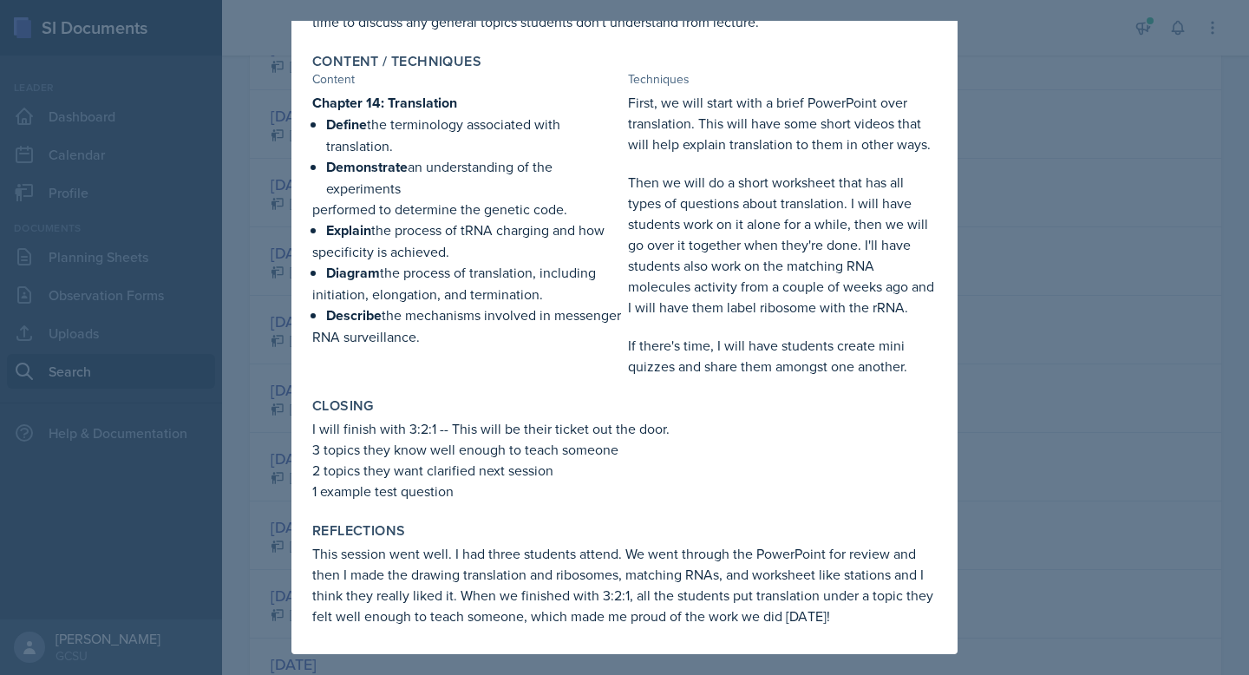
scroll to position [0, 0]
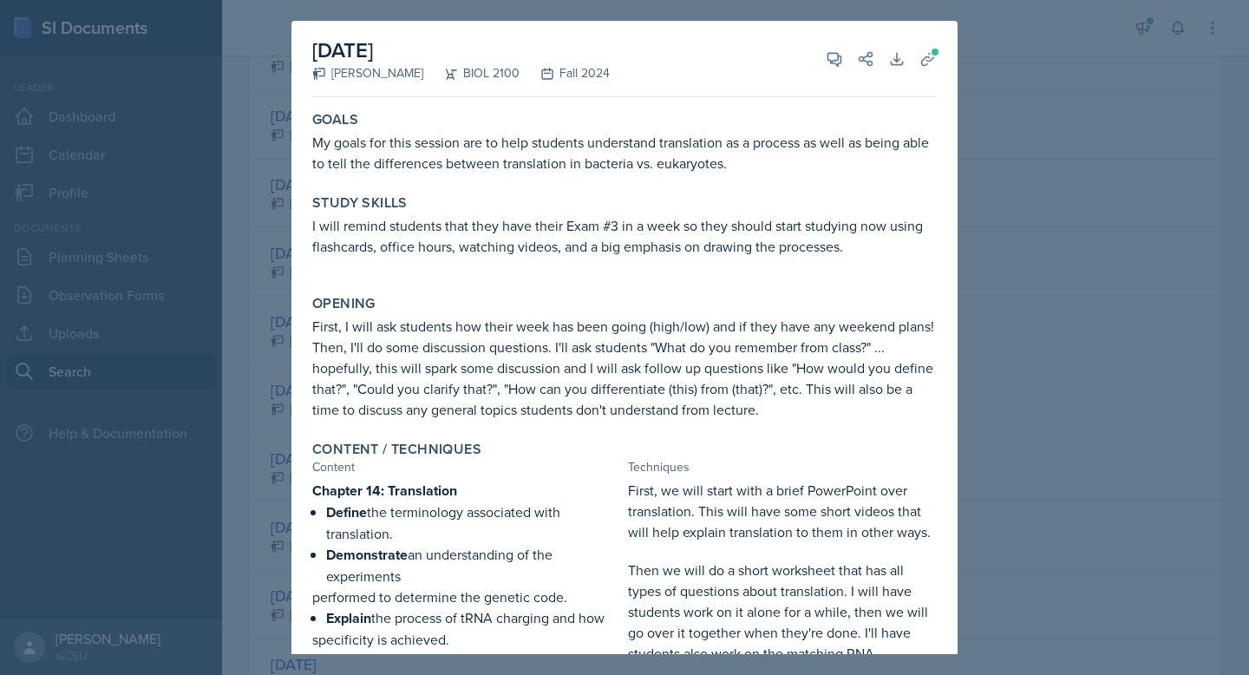
click at [1049, 366] on div at bounding box center [624, 337] width 1249 height 675
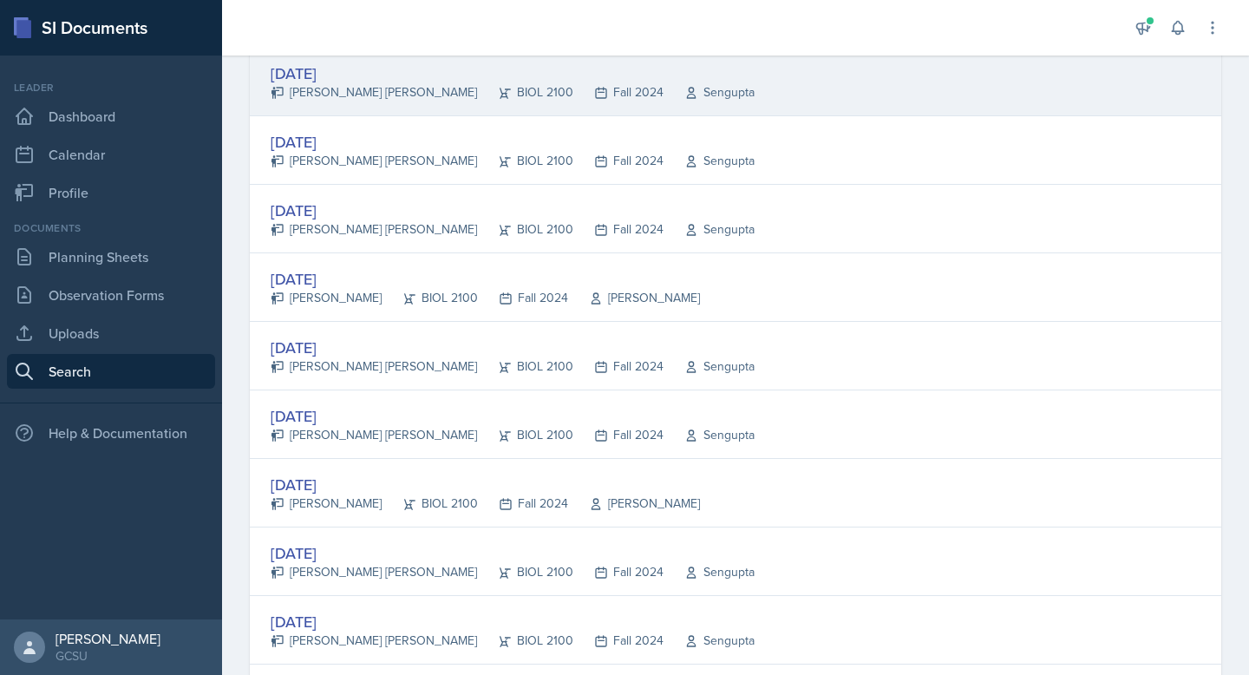
scroll to position [1309, 0]
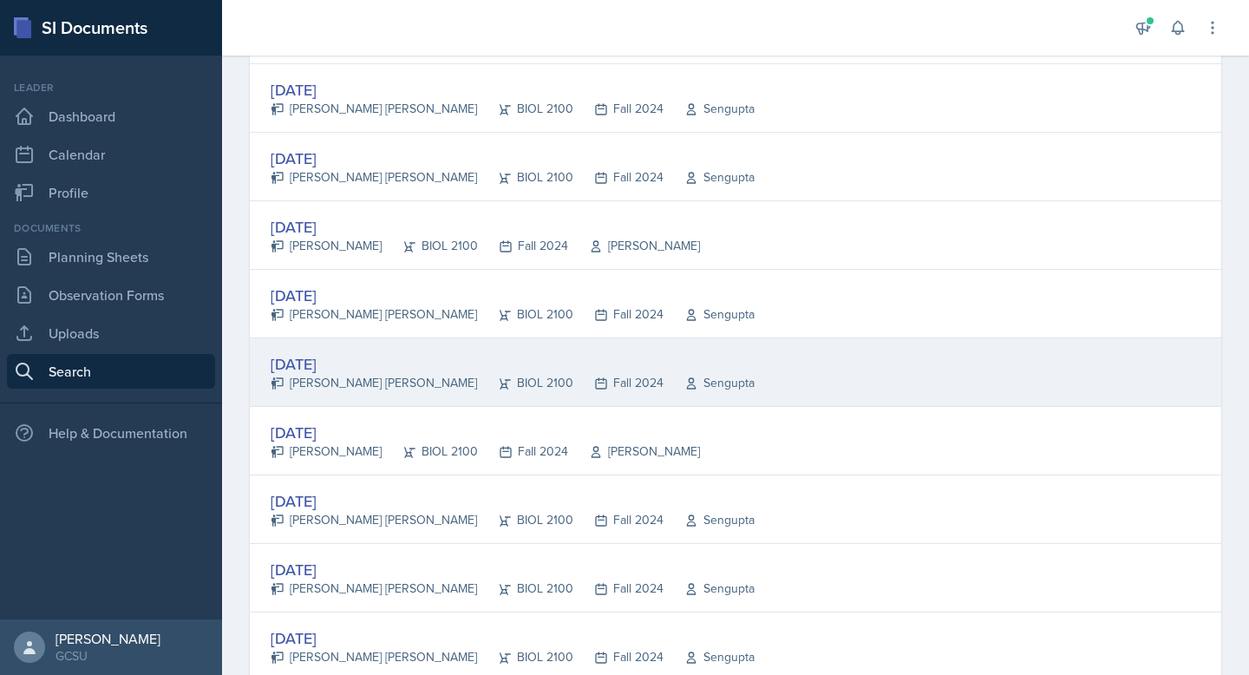
click at [477, 379] on div "BIOL 2100" at bounding box center [525, 383] width 96 height 18
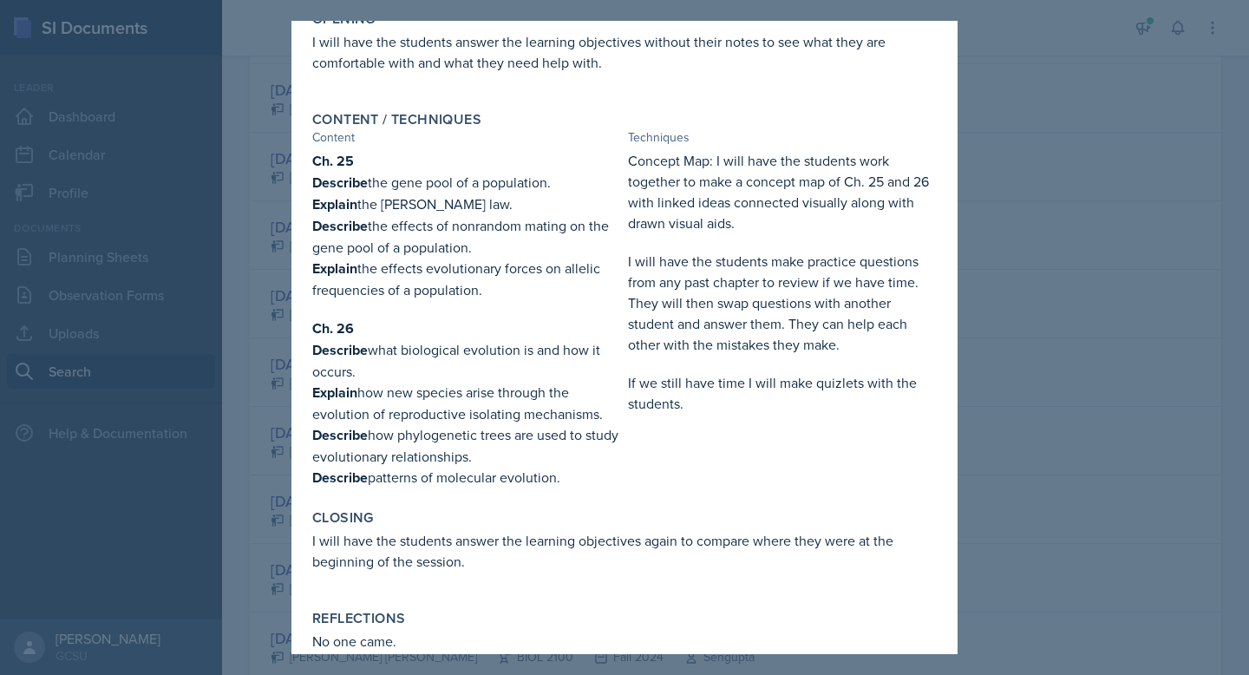
scroll to position [284, 0]
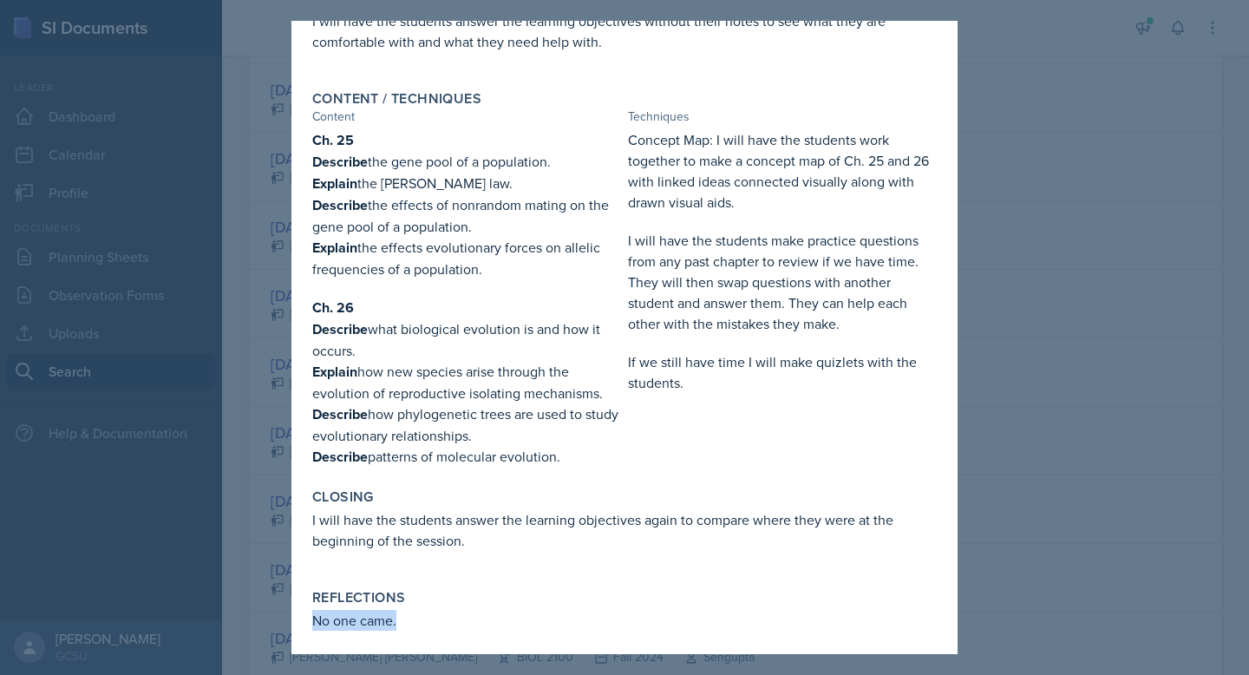
drag, startPoint x: 407, startPoint y: 616, endPoint x: 308, endPoint y: 610, distance: 99.0
click at [308, 610] on div "Reflections No one came." at bounding box center [624, 609] width 638 height 55
click at [464, 501] on div "Closing I will have the students answer the learning objectives again to compar…" at bounding box center [624, 528] width 638 height 94
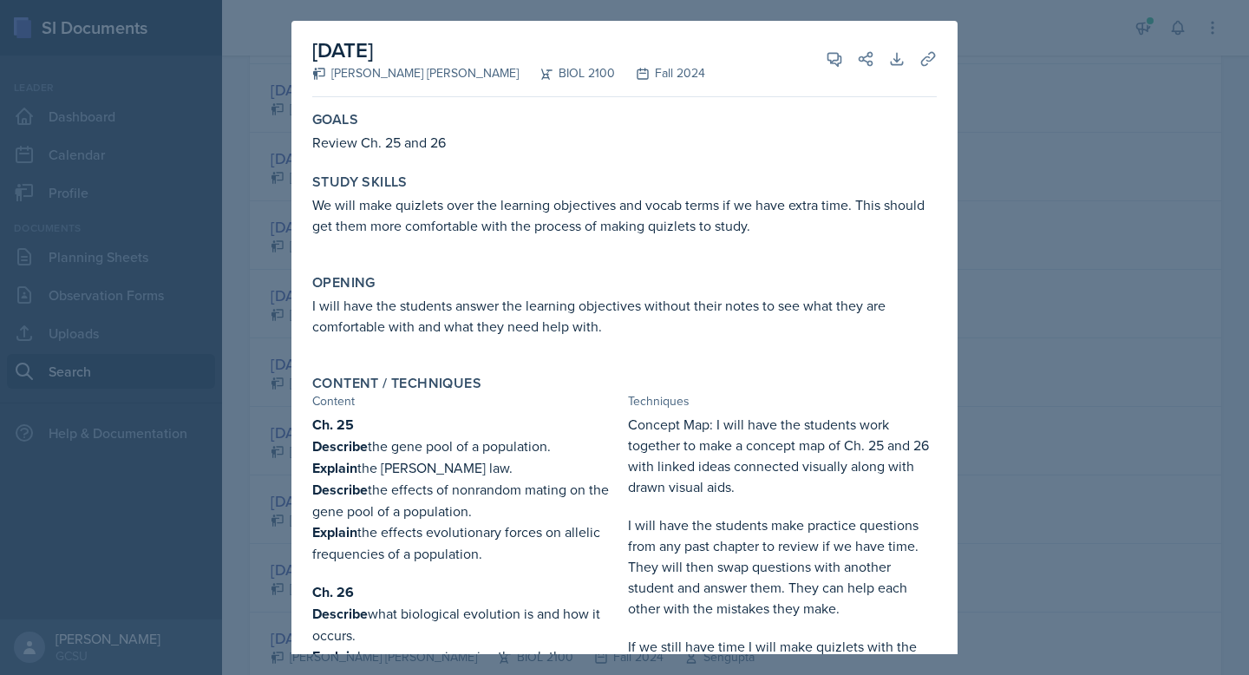
click at [1046, 395] on div at bounding box center [624, 337] width 1249 height 675
